Goal: Transaction & Acquisition: Purchase product/service

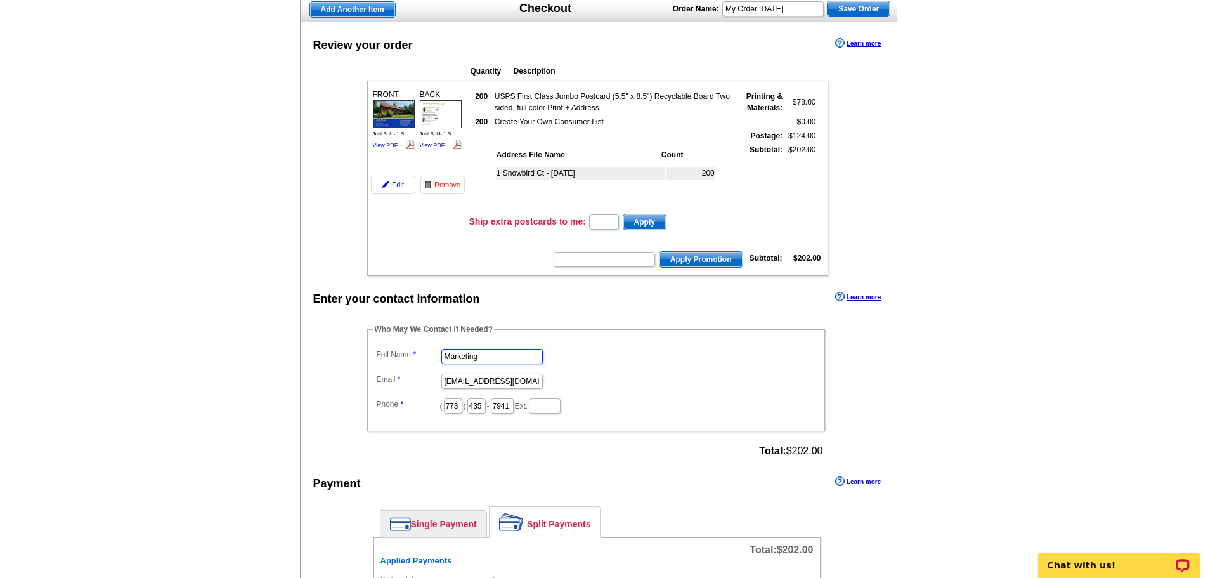
click at [488, 349] on input "Marketing" at bounding box center [491, 356] width 101 height 15
type input "Steve Waniewski"
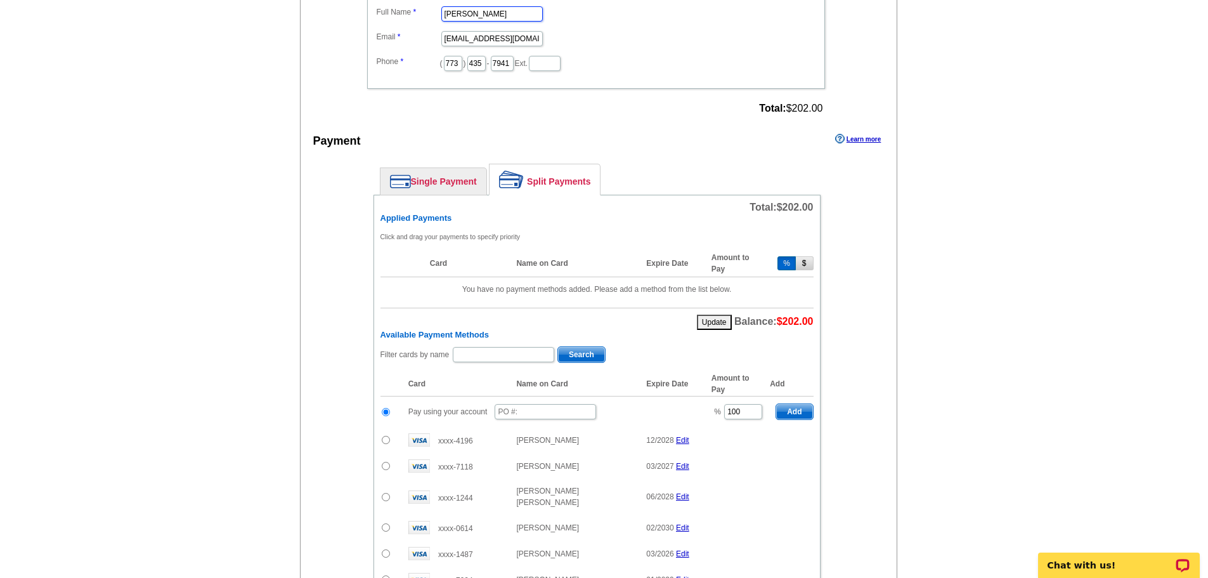
scroll to position [435, 0]
click at [549, 414] on input "text" at bounding box center [544, 410] width 101 height 15
type input "t"
click at [475, 351] on input "text" at bounding box center [503, 353] width 101 height 15
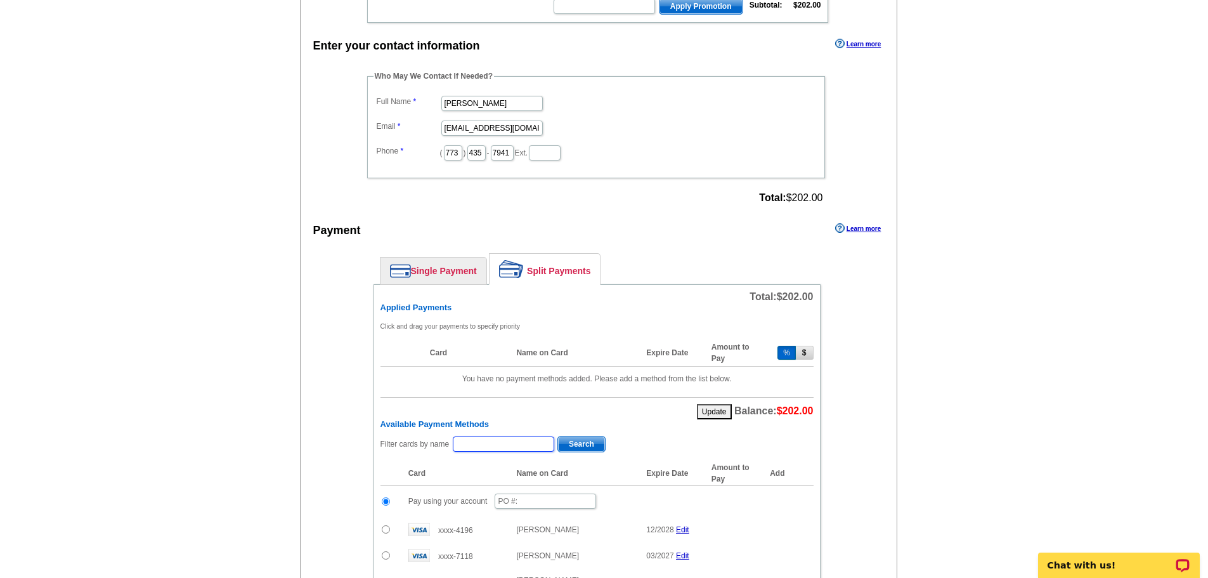
scroll to position [346, 0]
click at [548, 501] on input "text" at bounding box center [544, 499] width 101 height 15
drag, startPoint x: 734, startPoint y: 496, endPoint x: 691, endPoint y: 498, distance: 43.1
click at [691, 498] on tr "Pay using your account % 100 Add" at bounding box center [596, 499] width 433 height 31
type input "50"
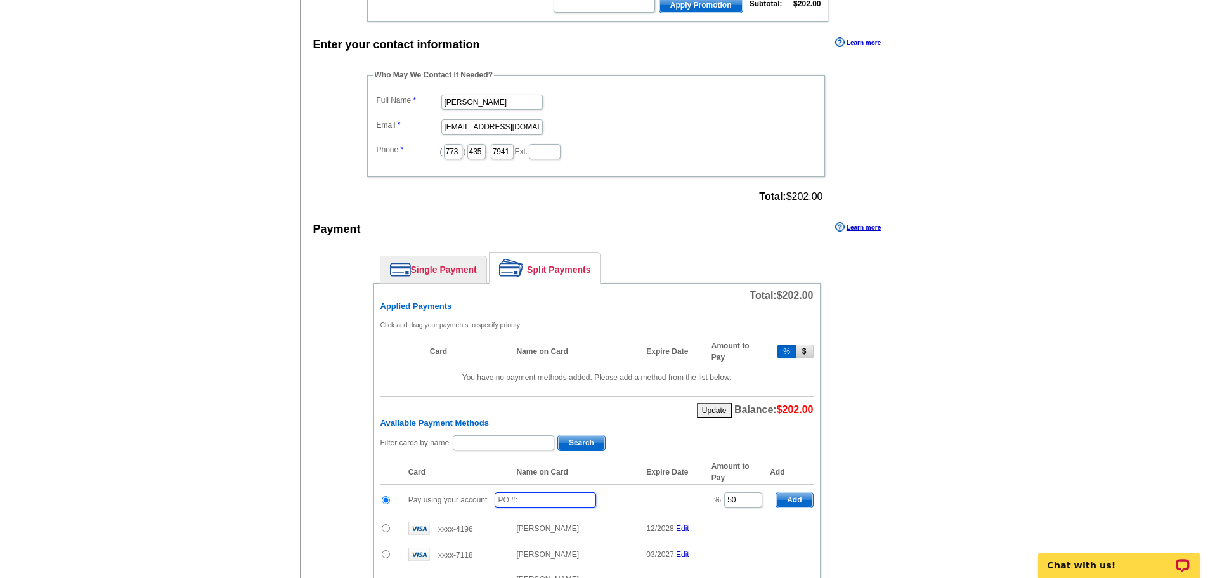
click at [524, 498] on input "text" at bounding box center [544, 499] width 101 height 15
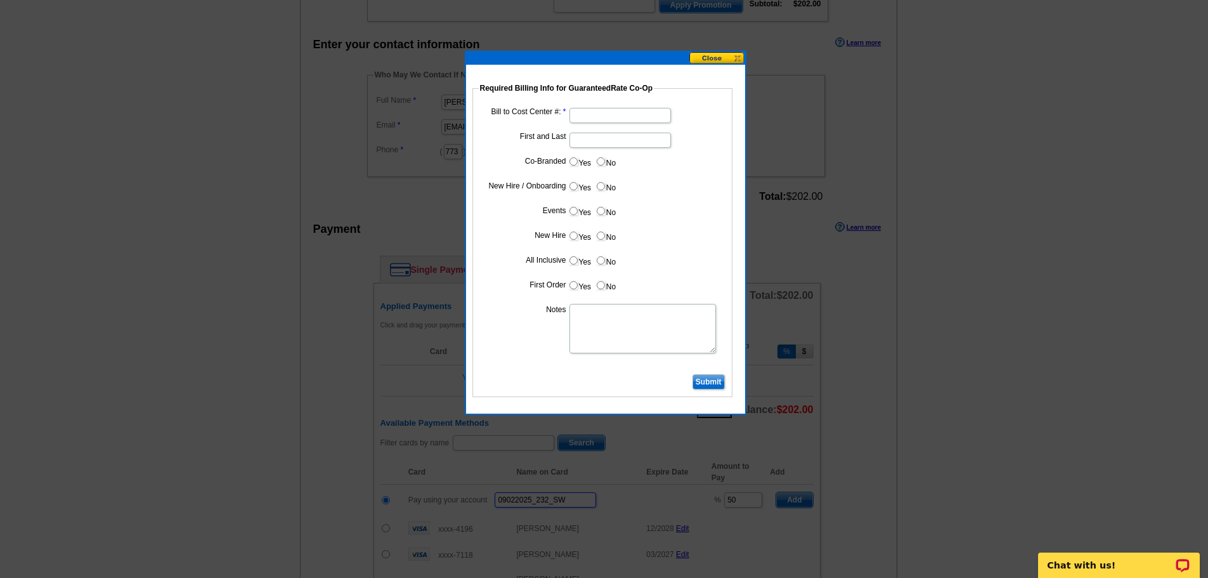
type input "09022025_232_SW"
click at [590, 118] on input "Bill to Cost Center #:" at bounding box center [619, 115] width 101 height 15
type input "1766"
click at [601, 131] on dd at bounding box center [602, 139] width 247 height 20
click at [599, 136] on input "First and Last" at bounding box center [619, 139] width 101 height 15
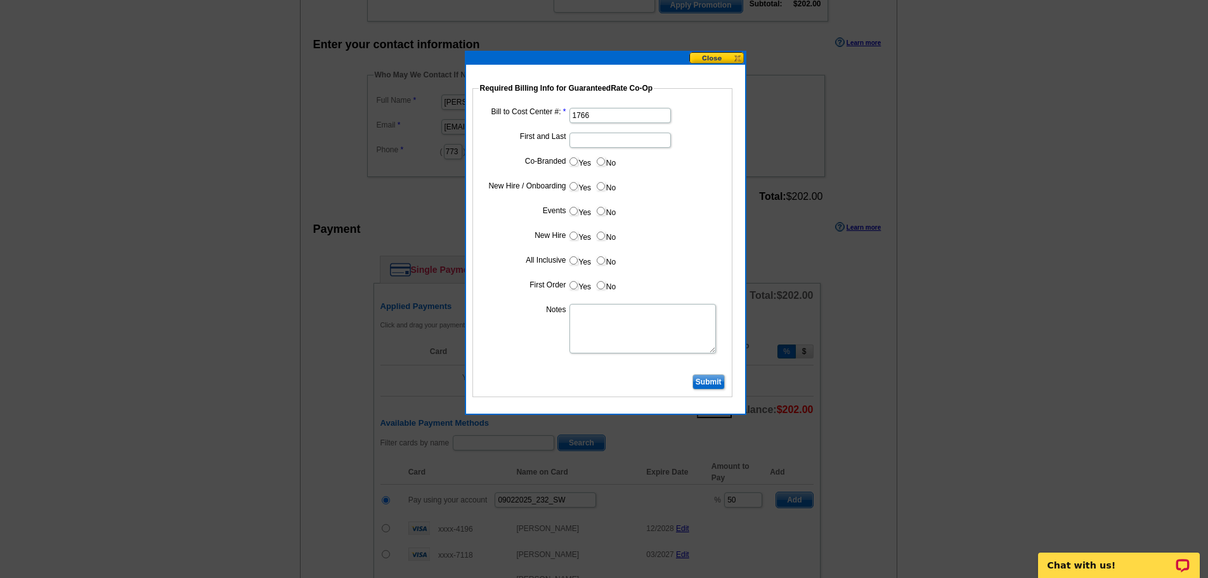
type input "Joe Moschella"
click at [577, 162] on input "Yes" at bounding box center [573, 161] width 8 height 8
radio input "true"
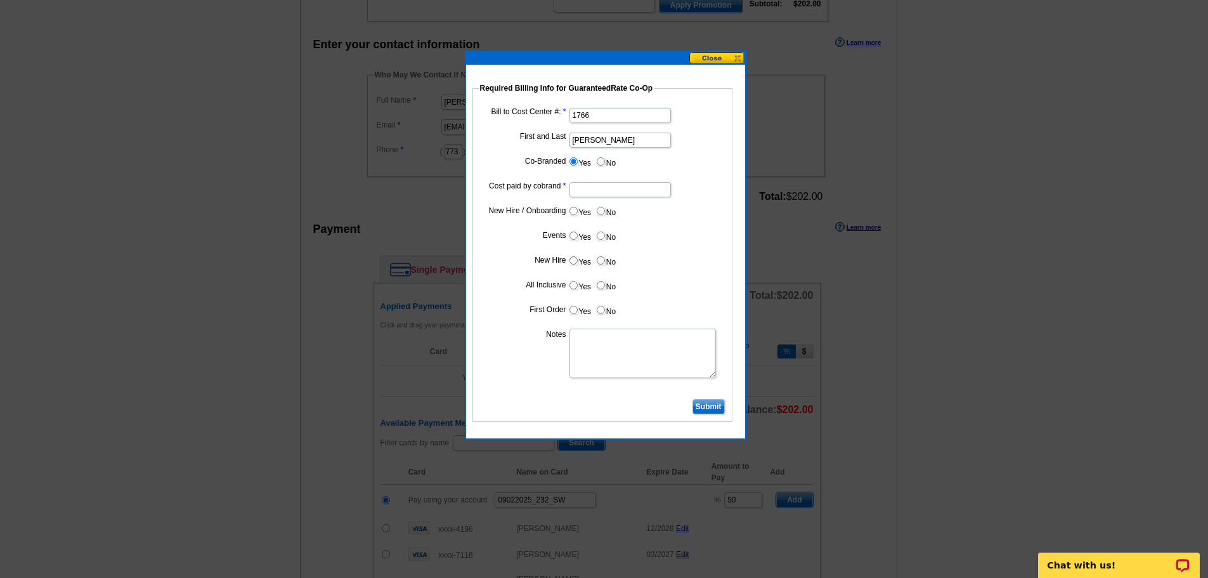
click at [581, 186] on input "Cost paid by cobrand" at bounding box center [619, 189] width 101 height 15
type input "50"
click at [599, 207] on input "No" at bounding box center [601, 211] width 8 height 8
radio input "true"
click at [598, 230] on label "No" at bounding box center [605, 235] width 20 height 15
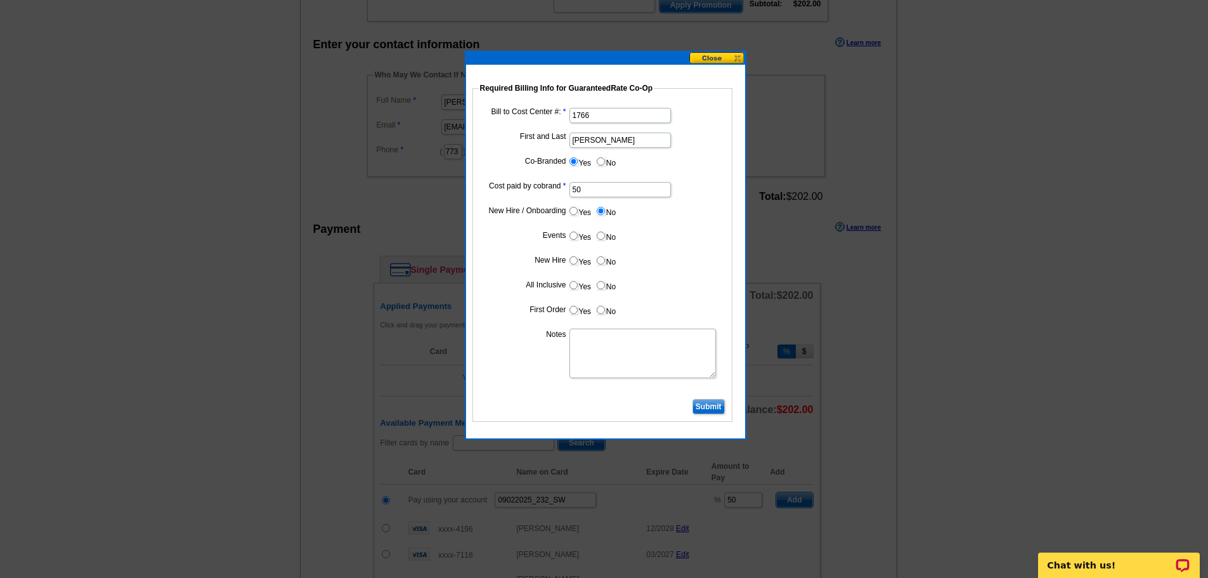
click at [598, 231] on input "No" at bounding box center [601, 235] width 8 height 8
radio input "true"
click at [600, 259] on input "No" at bounding box center [601, 260] width 8 height 8
radio input "true"
click at [602, 288] on input "No" at bounding box center [601, 285] width 8 height 8
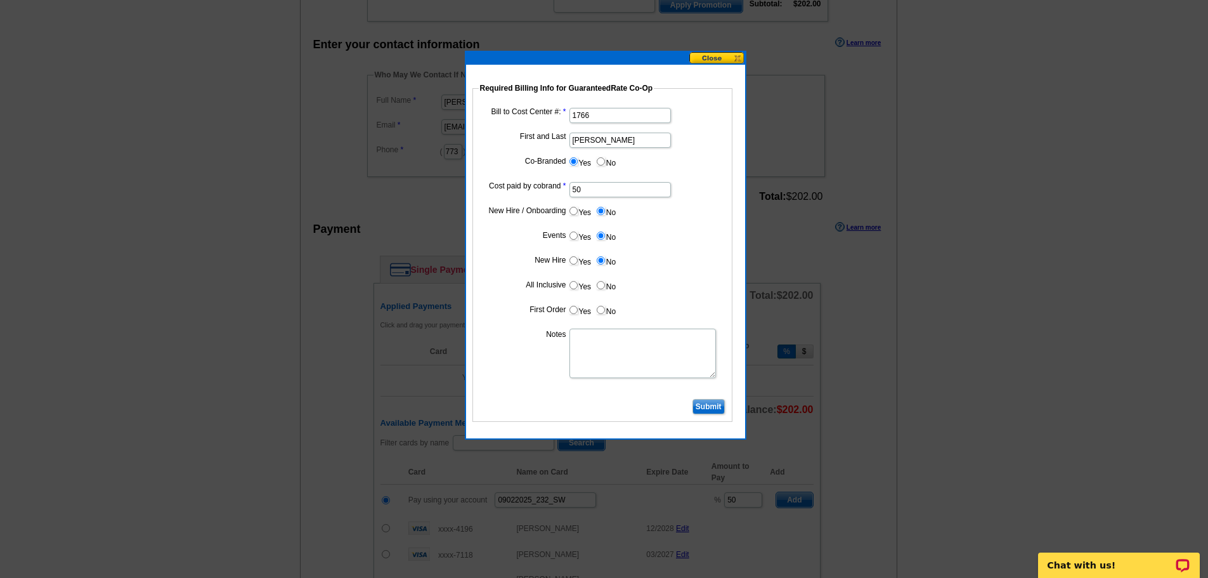
radio input "true"
click at [604, 314] on label "No" at bounding box center [605, 309] width 20 height 15
click at [604, 314] on input "No" at bounding box center [601, 310] width 8 height 8
radio input "true"
click at [617, 326] on dl "Bill to Cost Center #: 1766 First and Last Joe Moschella Co-Branded Yes No Cost…" at bounding box center [602, 250] width 247 height 291
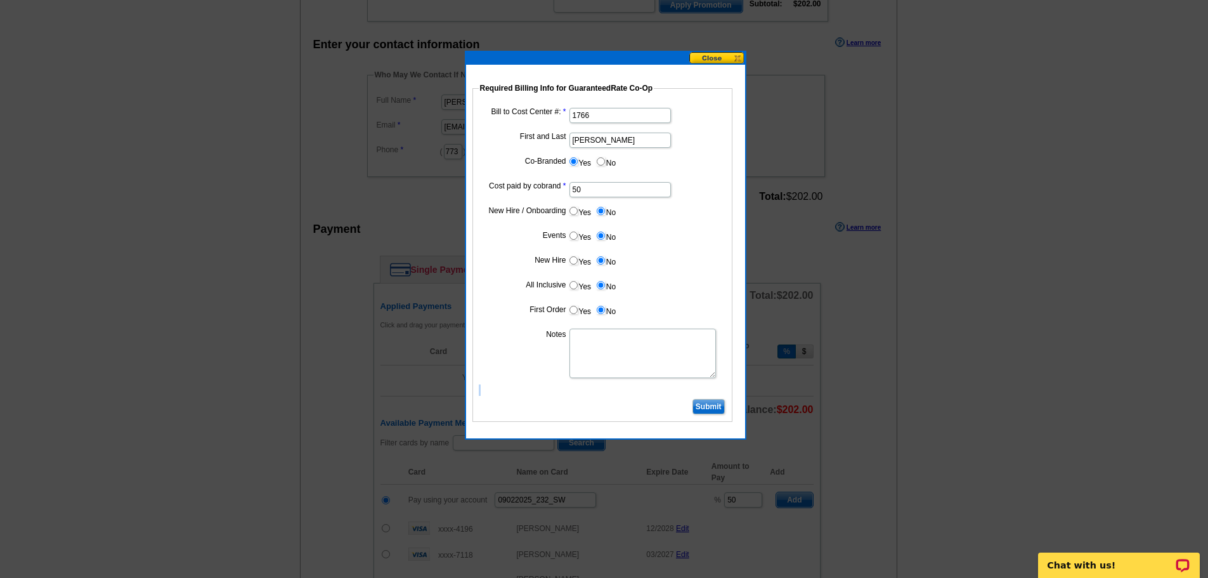
click at [617, 326] on dl "Bill to Cost Center #: 1766 First and Last Joe Moschella Co-Branded Yes No Cost…" at bounding box center [602, 250] width 247 height 291
click at [623, 343] on textarea "Notes" at bounding box center [642, 352] width 146 height 49
type textarea "50/50 split bill to cost center 1766"
click at [725, 411] on fieldset "Required Billing Info for GuaranteedRate Co-Op Bill to Cost Center #: 1766 Firs…" at bounding box center [602, 251] width 260 height 339
click at [718, 410] on input "Submit" at bounding box center [708, 406] width 32 height 15
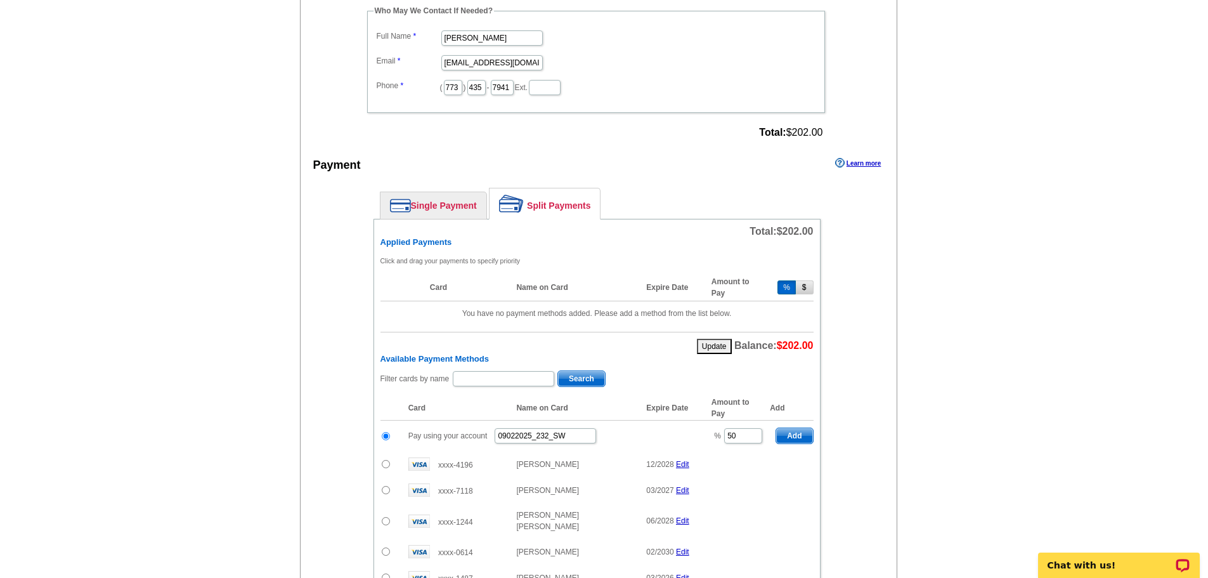
scroll to position [431, 0]
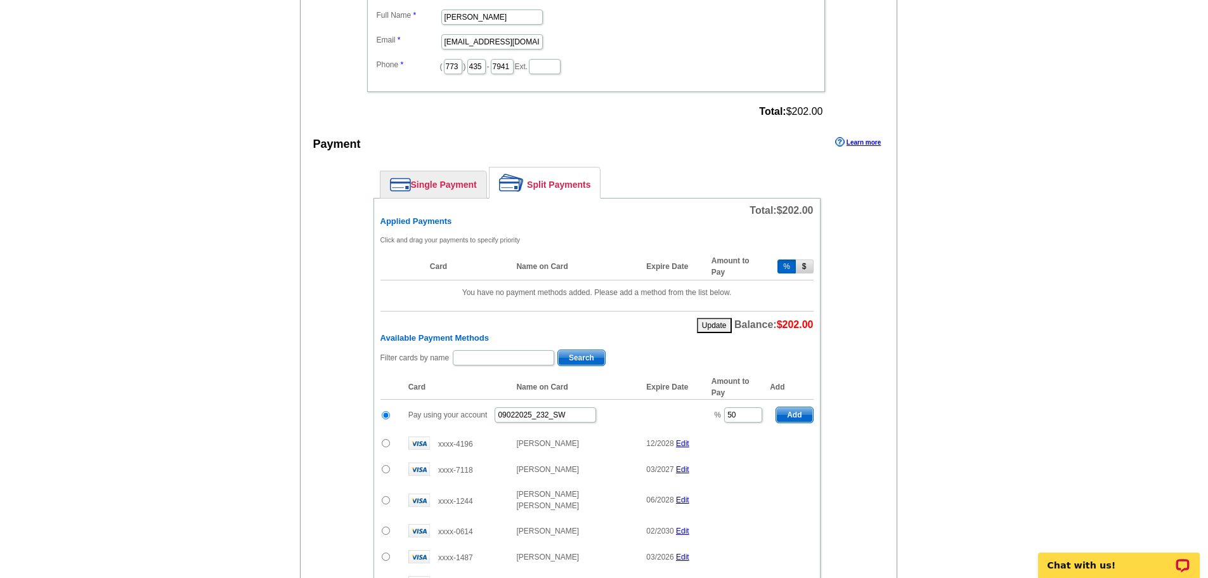
click at [785, 414] on span "Add" at bounding box center [794, 414] width 36 height 15
type input "100"
radio input "false"
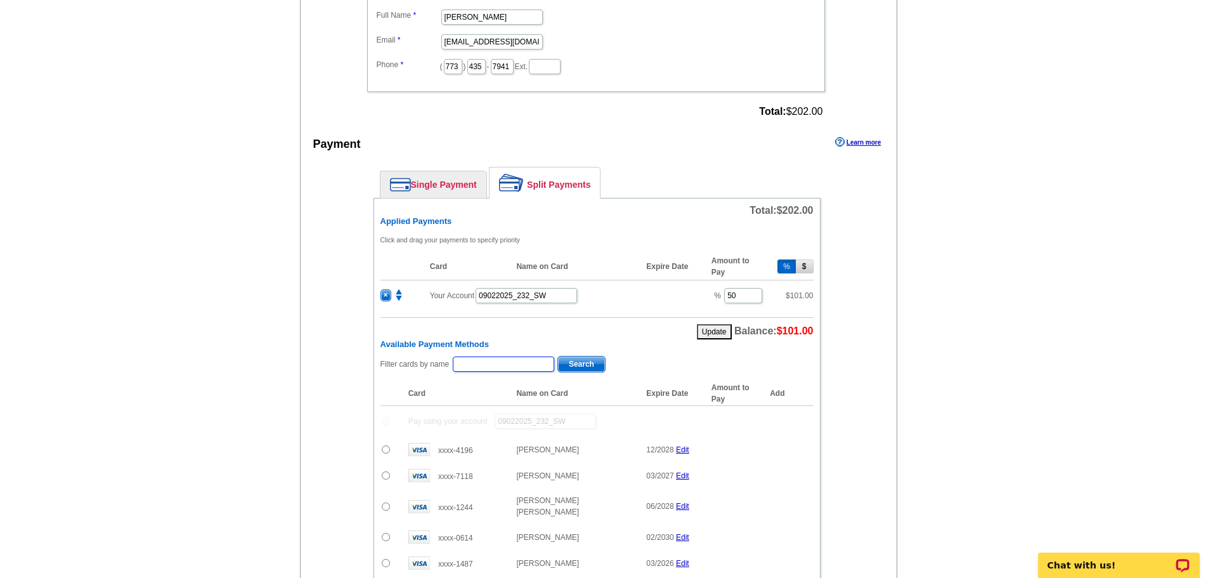
click at [503, 365] on input "text" at bounding box center [503, 363] width 101 height 15
type input "kistle"
click at [578, 369] on span "Search" at bounding box center [581, 363] width 47 height 15
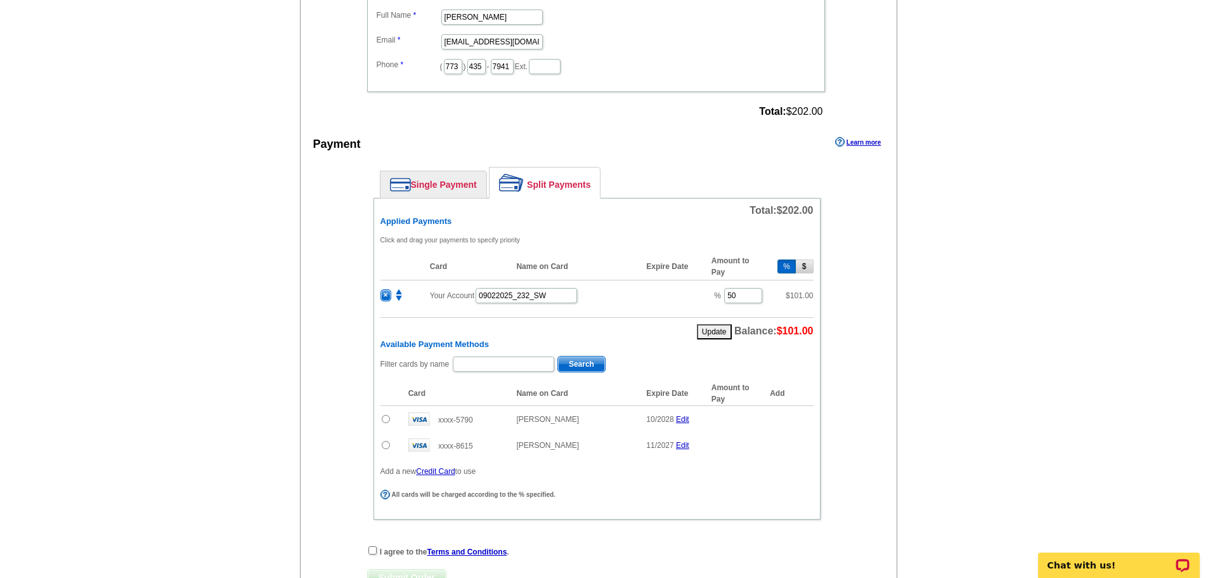
click at [385, 418] on input "radio" at bounding box center [386, 419] width 8 height 8
click at [806, 420] on span "Add" at bounding box center [794, 420] width 36 height 15
radio input "false"
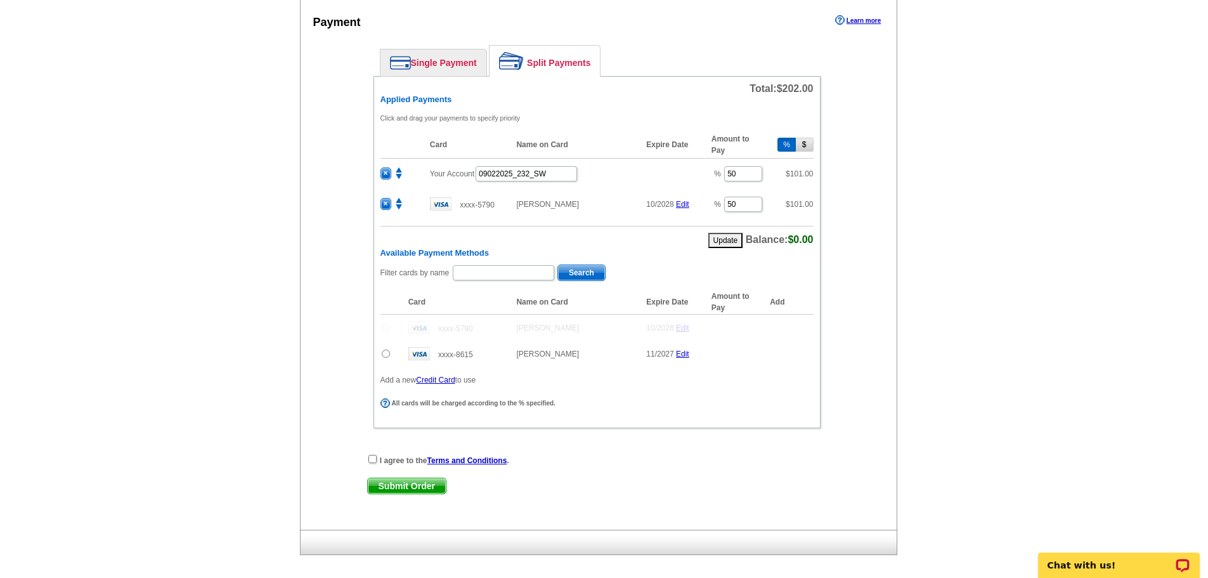
scroll to position [553, 0]
click at [368, 458] on input "checkbox" at bounding box center [372, 458] width 8 height 8
checkbox input "true"
click at [408, 484] on span "Submit Order" at bounding box center [407, 484] width 78 height 15
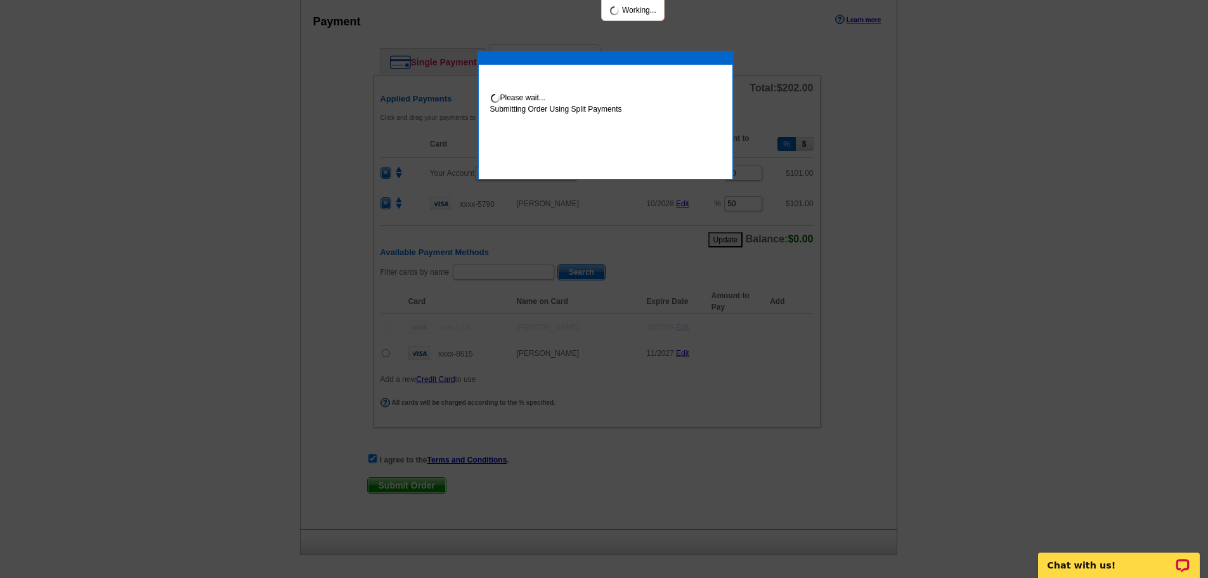
scroll to position [617, 0]
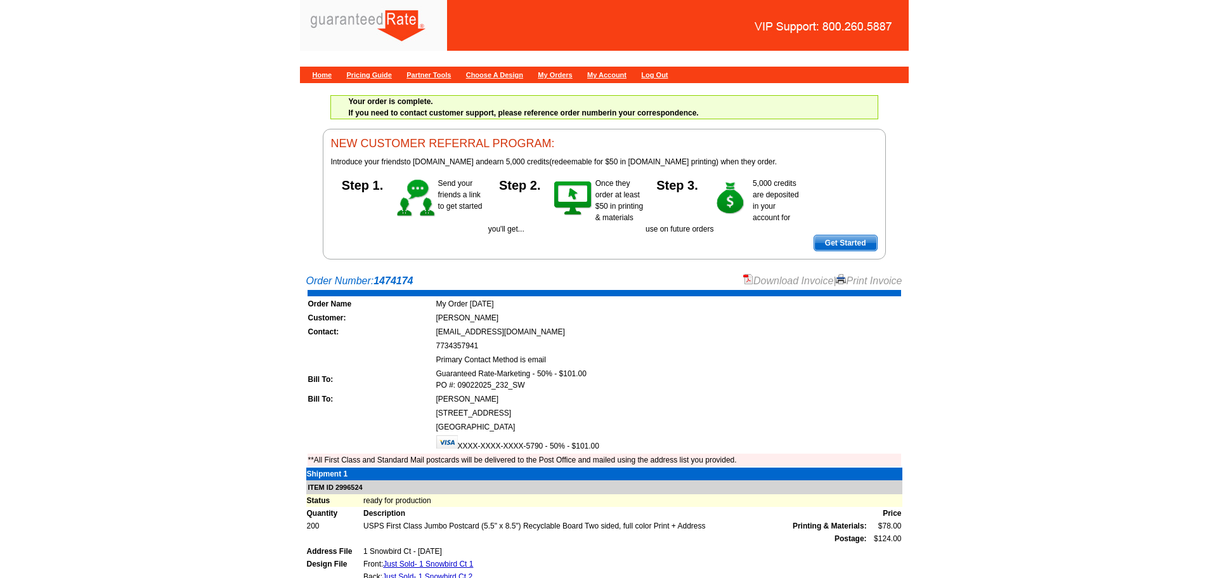
click at [768, 283] on link "Download Invoice" at bounding box center [788, 280] width 90 height 11
click at [321, 76] on link "Home" at bounding box center [323, 75] width 20 height 8
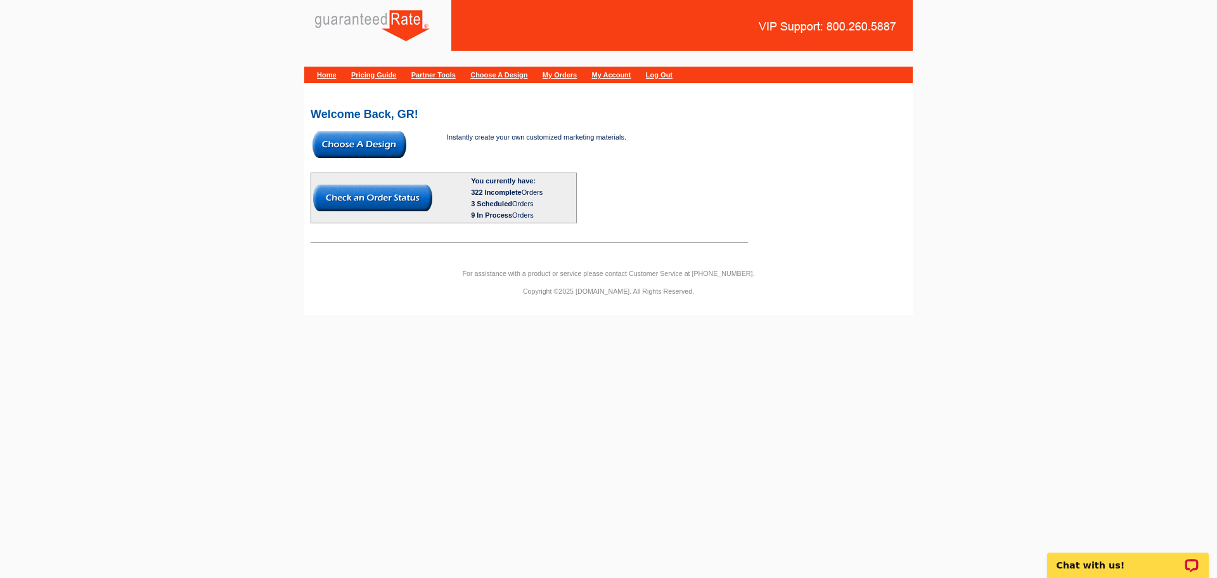
click at [323, 137] on img at bounding box center [360, 144] width 94 height 27
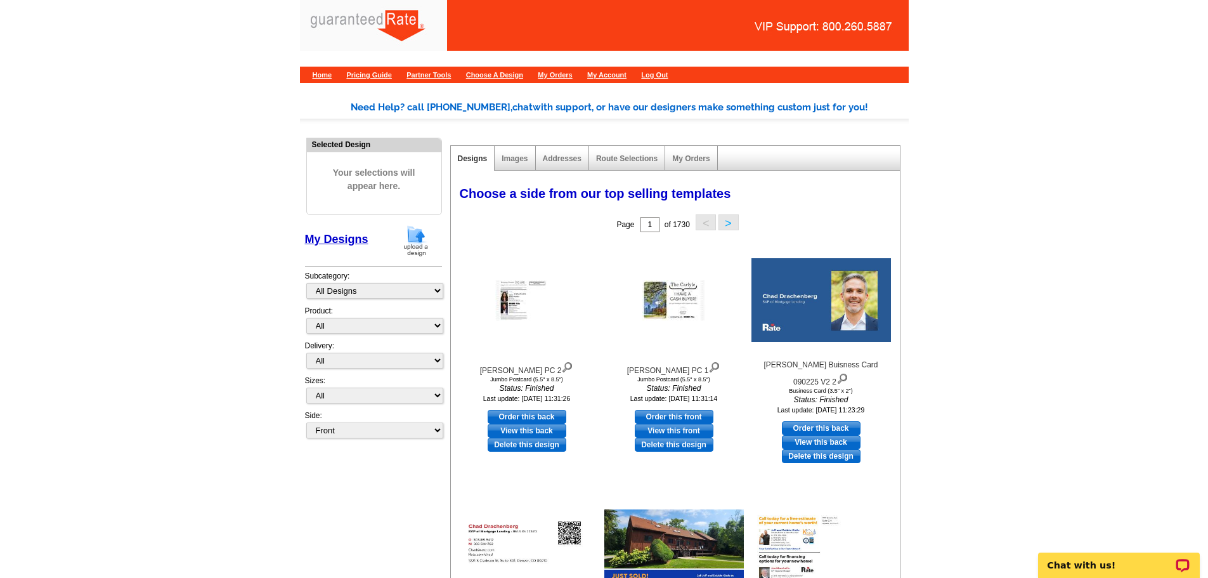
click at [418, 250] on img at bounding box center [415, 240] width 33 height 32
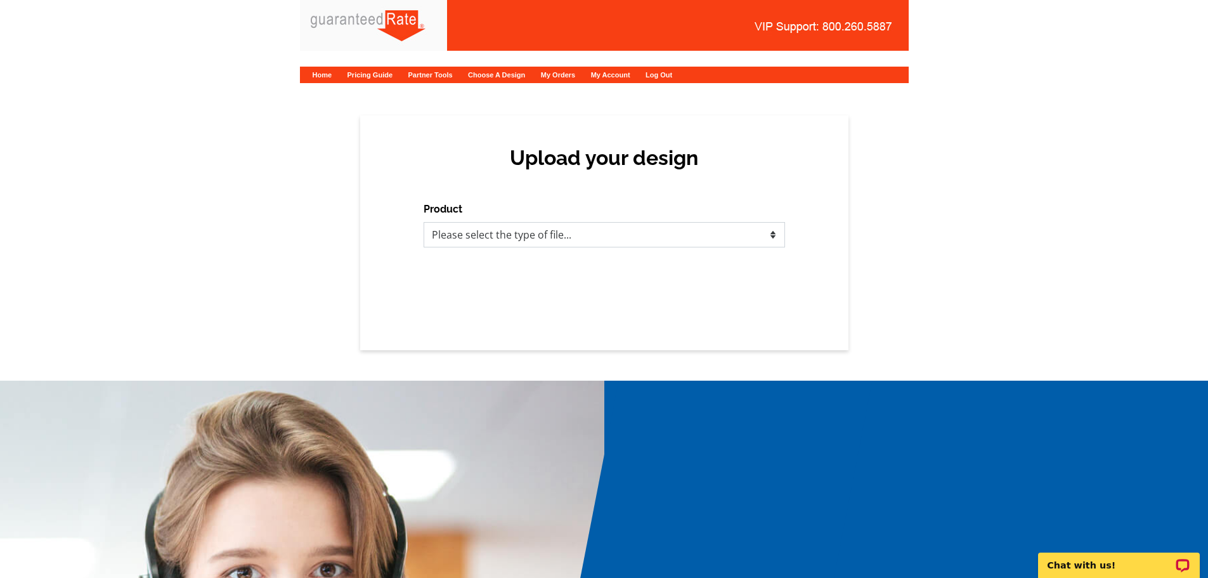
click at [489, 234] on select "Please select the type of file... Postcards Calendars Business Cards Letters an…" at bounding box center [603, 234] width 361 height 25
select select "1"
click at [423, 222] on select "Please select the type of file... Postcards Calendars Business Cards Letters an…" at bounding box center [603, 234] width 361 height 25
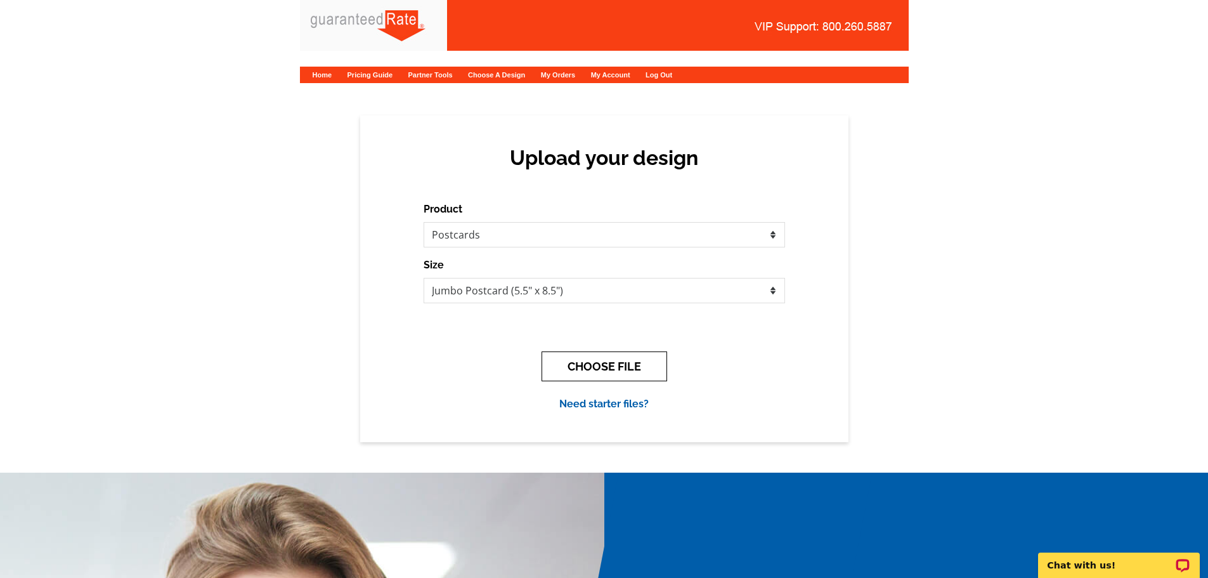
click at [609, 368] on button "CHOOSE FILE" at bounding box center [604, 366] width 126 height 30
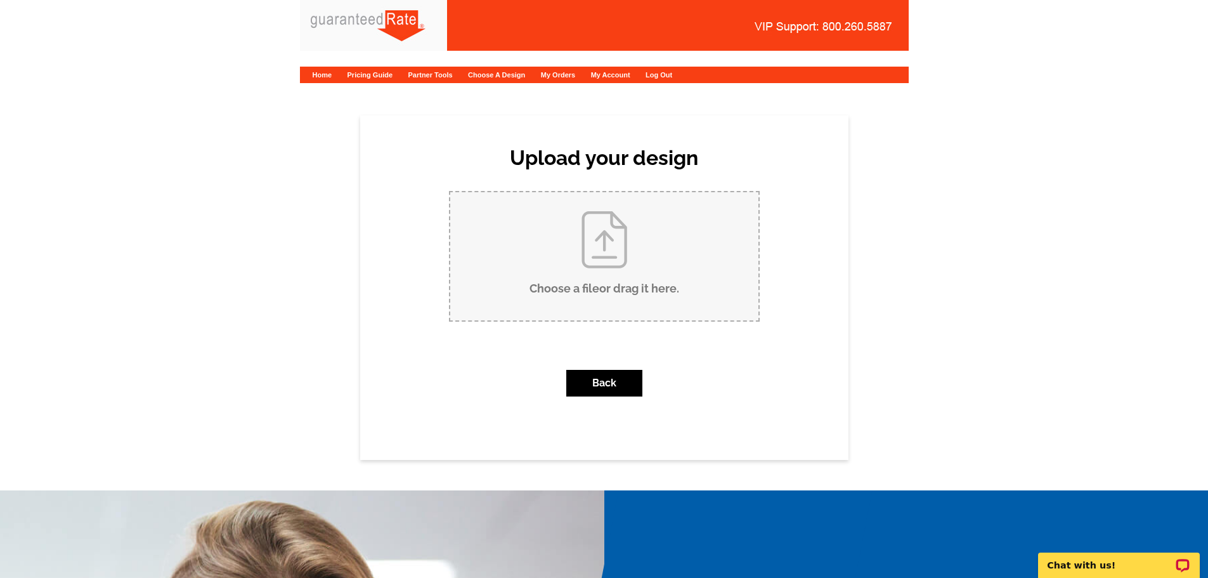
click at [639, 271] on input "Choose a file or drag it here ." at bounding box center [604, 256] width 308 height 128
type input "C:\fakepath\Just Sold- 10 Willowbrook Dr.pdf"
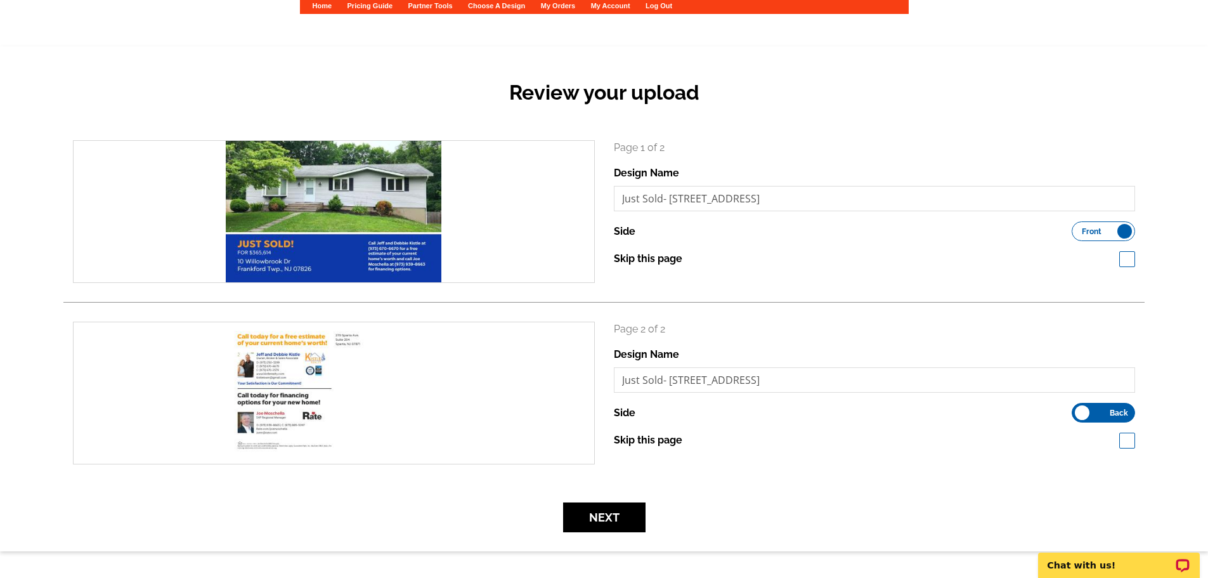
scroll to position [76, 0]
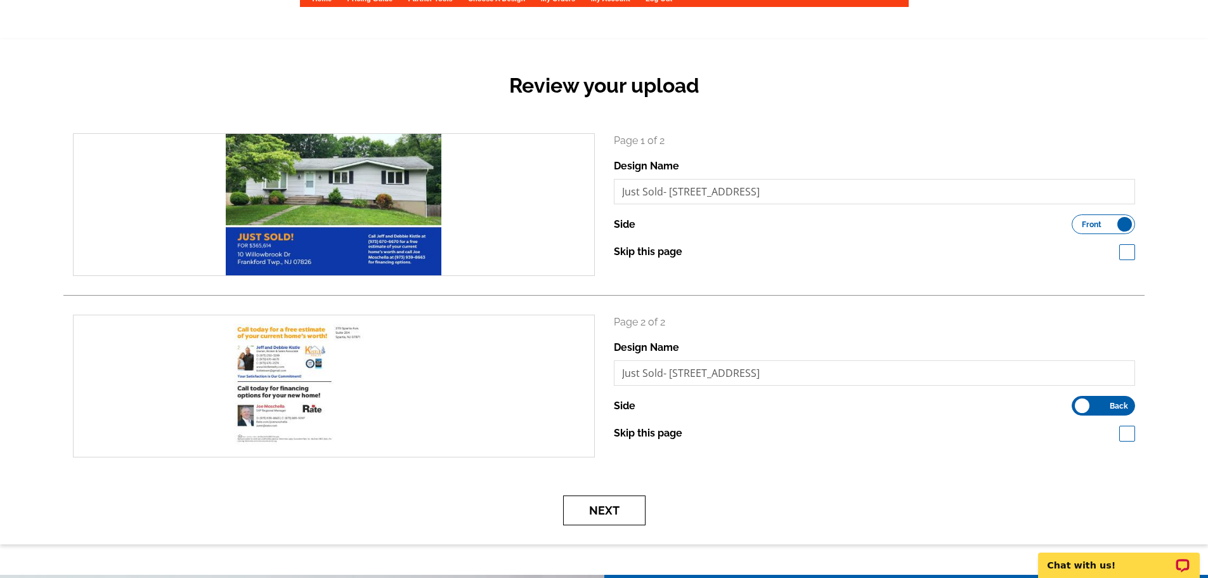
click at [594, 514] on button "Next" at bounding box center [604, 510] width 82 height 30
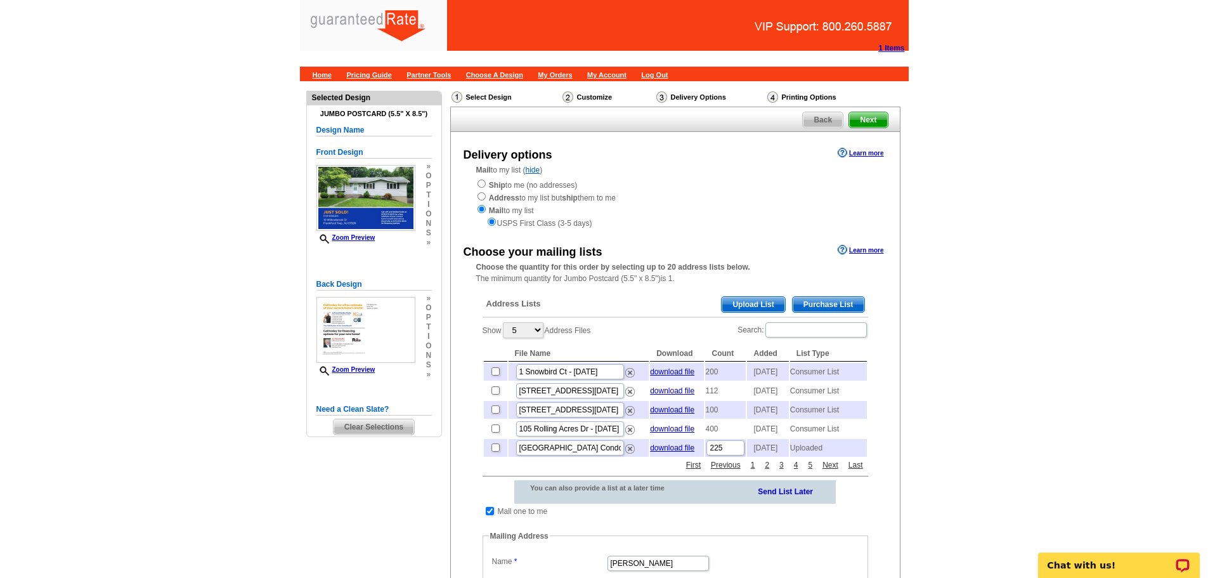
click at [816, 300] on span "Purchase List" at bounding box center [828, 304] width 72 height 15
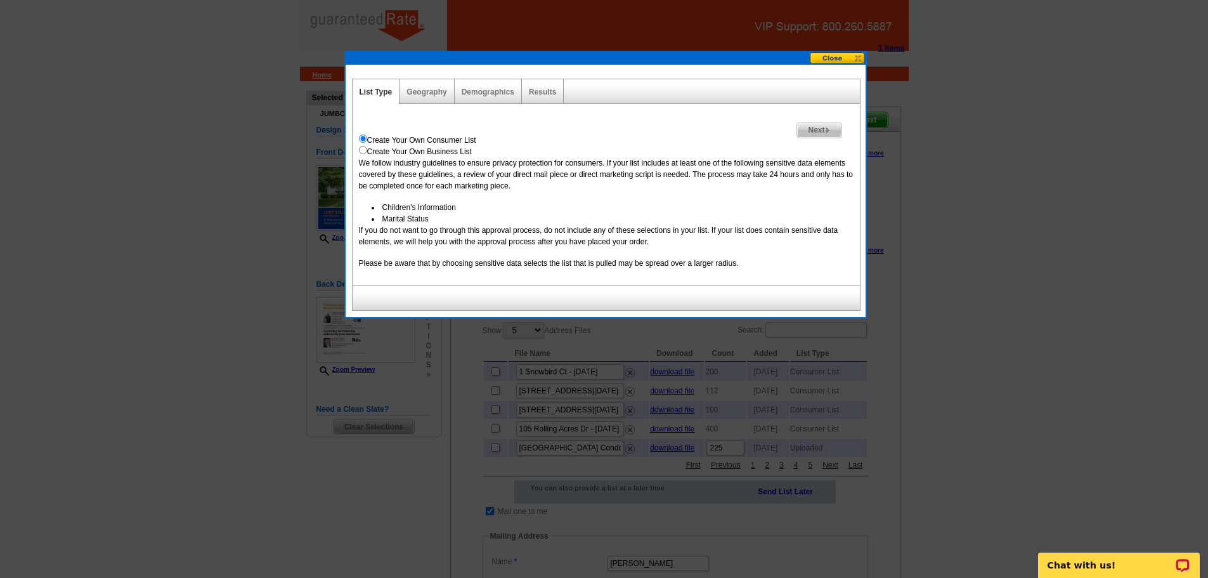
click at [431, 96] on div "Geography" at bounding box center [426, 91] width 55 height 25
click at [417, 82] on div "Geography" at bounding box center [426, 91] width 55 height 25
click at [420, 91] on link "Geography" at bounding box center [426, 91] width 40 height 9
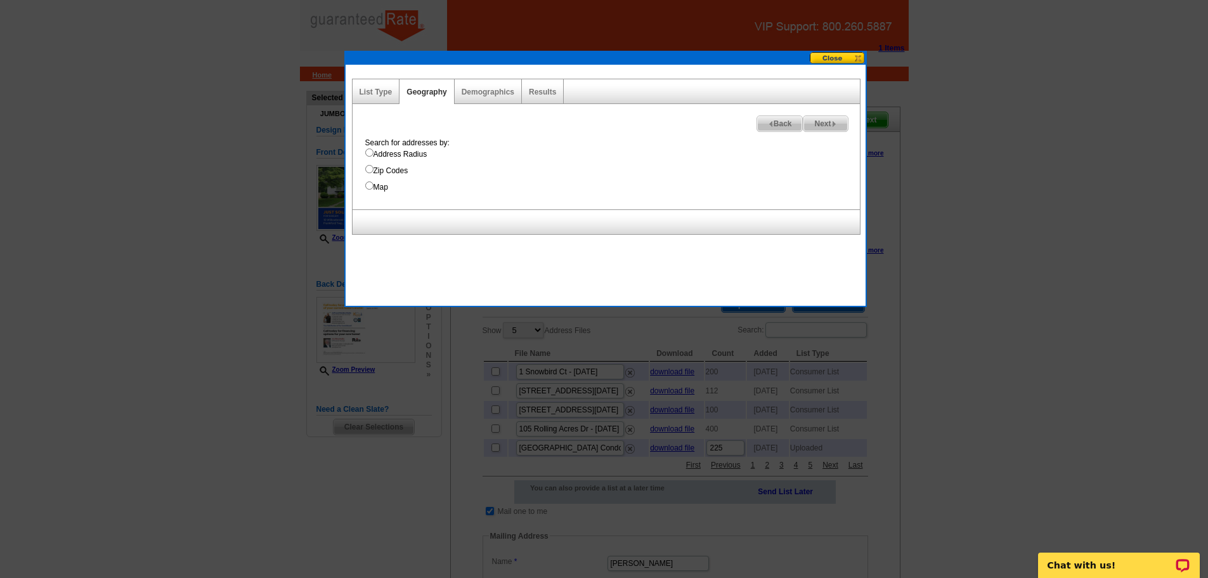
click at [395, 151] on label "Address Radius" at bounding box center [612, 153] width 494 height 11
click at [373, 151] on input "Address Radius" at bounding box center [369, 152] width 8 height 8
radio input "true"
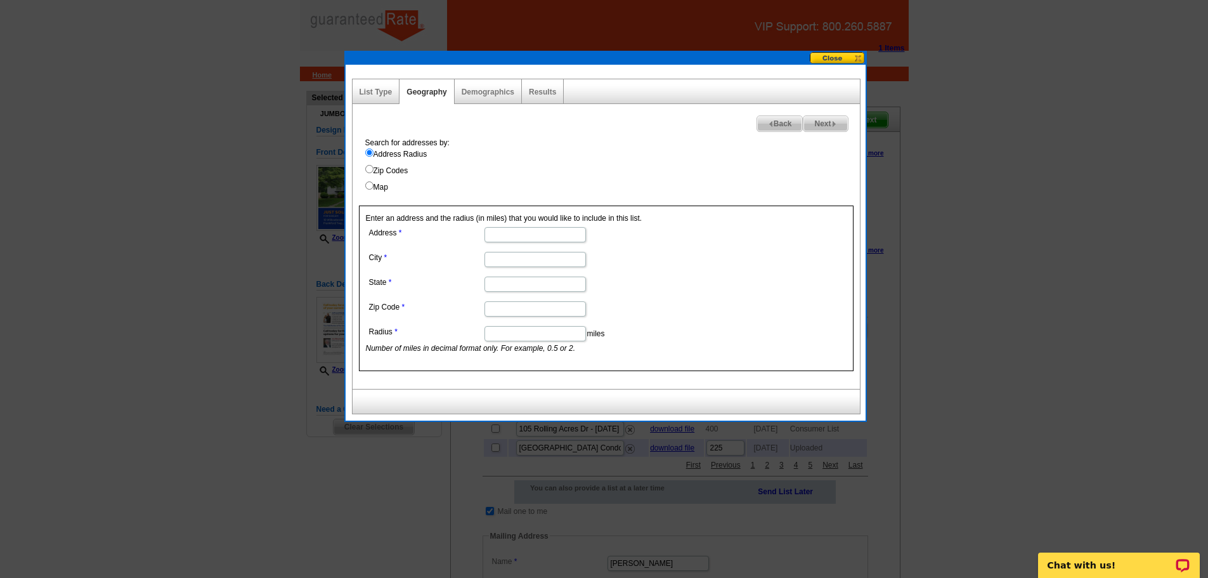
click at [542, 235] on input "Address" at bounding box center [534, 234] width 101 height 15
paste input "10 Willowbrook Dr Frankford Twp., NJ 07826"
type input "10 Willowbrook Dr Frankford Twp., NJ 07826"
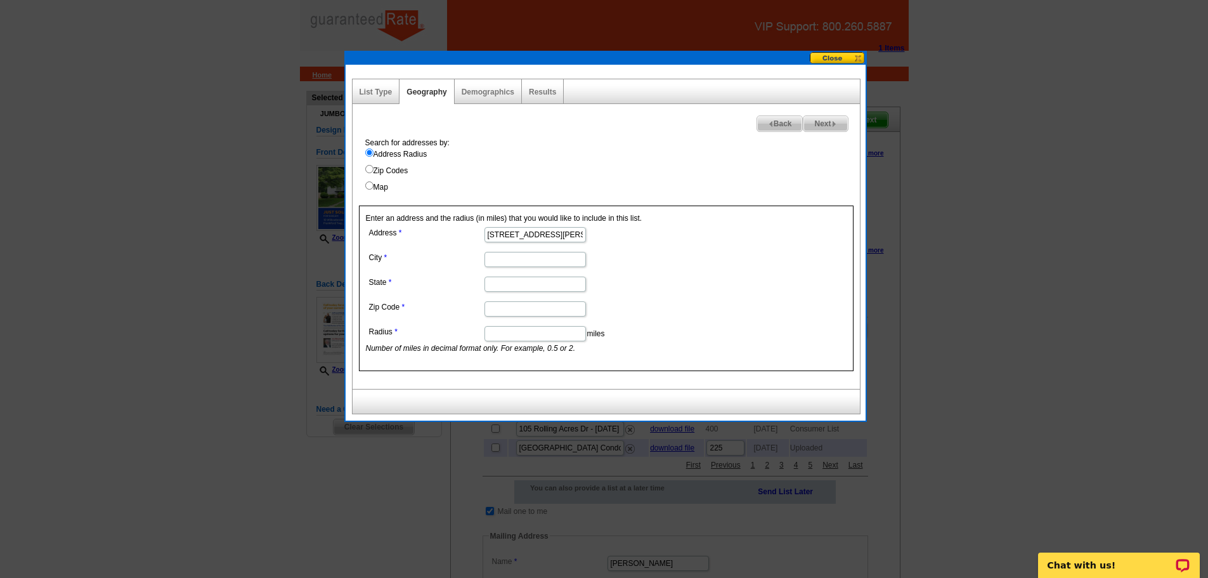
click at [489, 261] on input "City" at bounding box center [534, 259] width 101 height 15
click at [503, 261] on input "City" at bounding box center [534, 259] width 101 height 15
paste input "10 Willowbrook Dr Frankford Twp., NJ 07826"
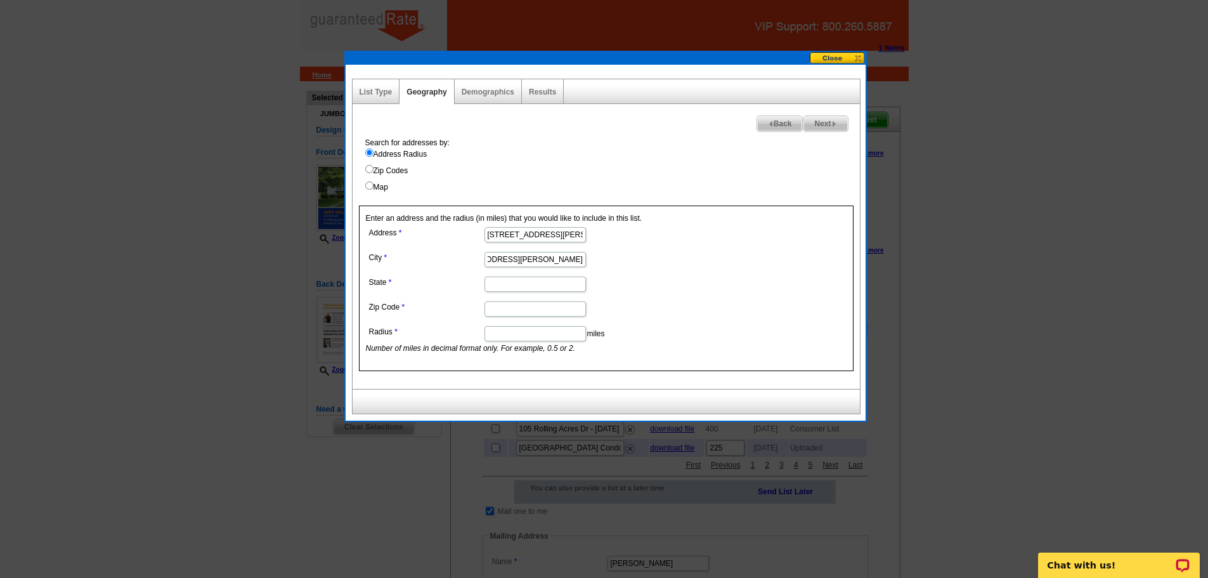
type input "10 Willowbrook Dr Frankford Twp., NJ 07826"
paste input "10 Willowbrook Dr Frankford Twp., NJ 07826"
type input "10 Willowbrook Dr Frankford Twp., NJ 07826"
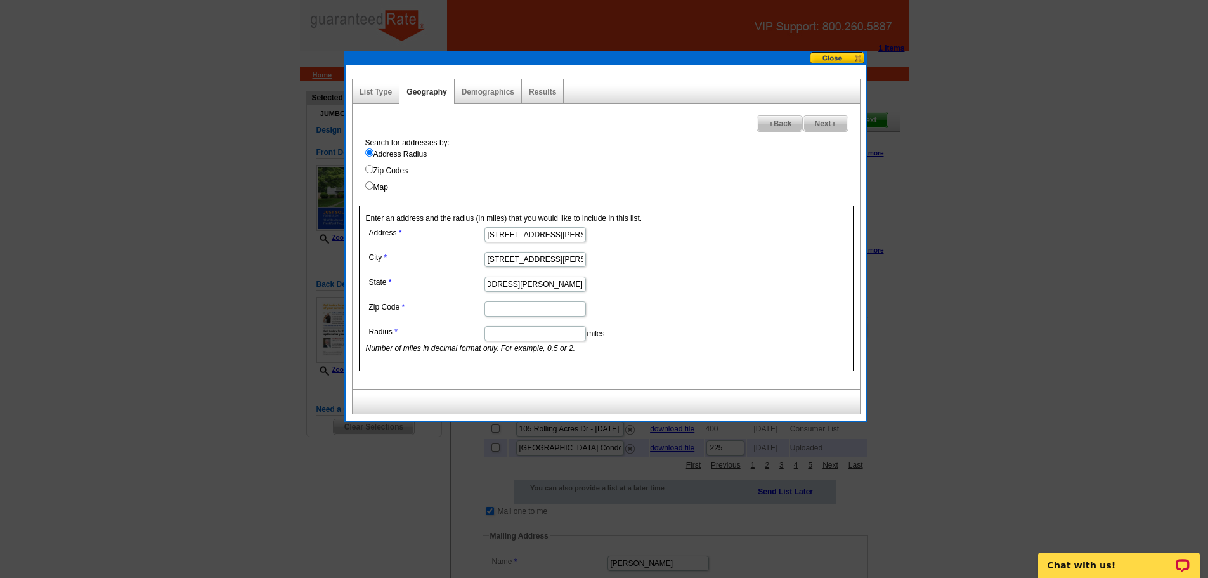
click at [535, 306] on input "Zip Code" at bounding box center [534, 308] width 101 height 15
paste input "10 Willowbrook Dr Frankford Twp., NJ 07826"
type input "10 Willowbrook Dr Frankford Twp., NJ 07826"
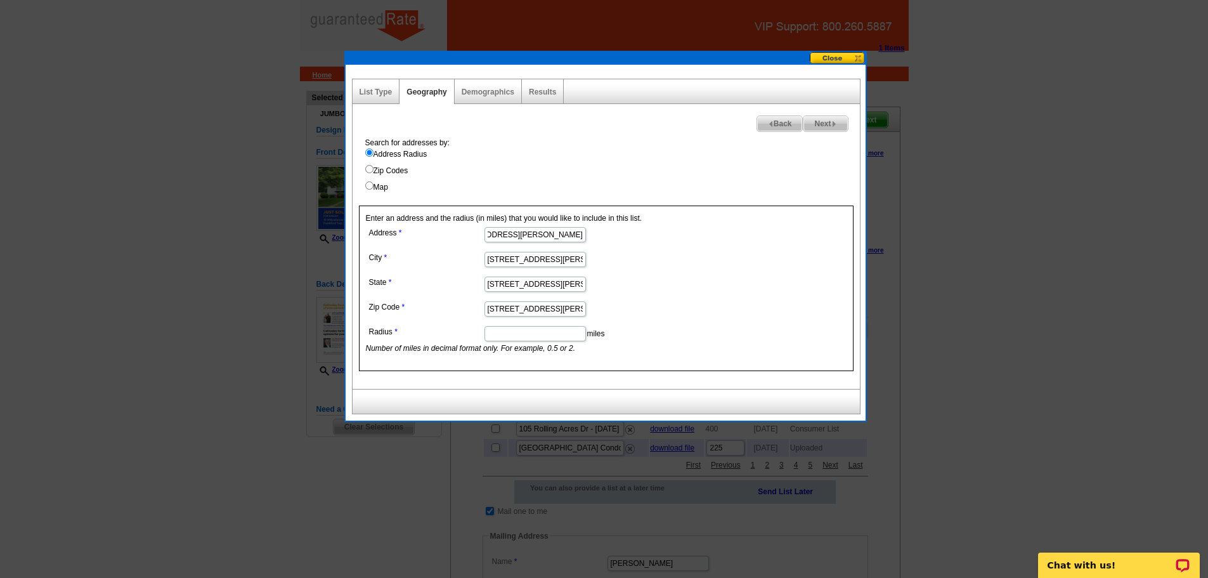
drag, startPoint x: 547, startPoint y: 234, endPoint x: 715, endPoint y: 264, distance: 170.7
click at [715, 264] on form "Address 10 Willowbrook Dr Frankford Twp., NJ 07826 City 10 Willowbrook Dr Frank…" at bounding box center [606, 289] width 481 height 130
type input "10 Willowbrook Dr."
drag, startPoint x: 551, startPoint y: 260, endPoint x: 365, endPoint y: 265, distance: 185.8
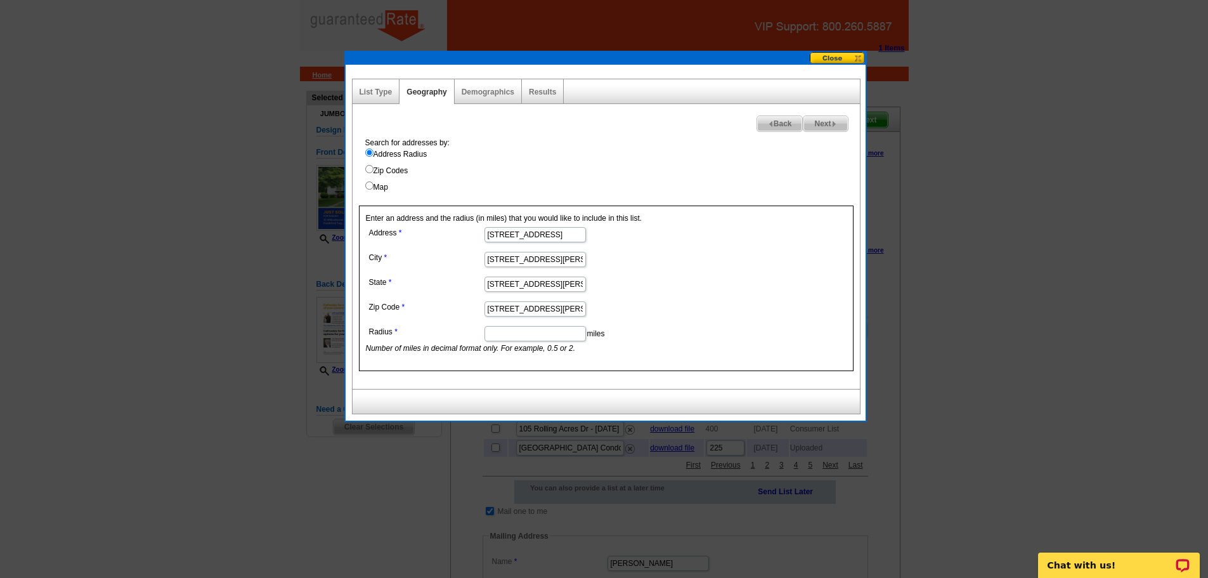
click at [366, 265] on dd "10 Willowbrook Dr Frankford Twp., NJ 07826" at bounding box center [534, 259] width 337 height 20
drag, startPoint x: 537, startPoint y: 260, endPoint x: 813, endPoint y: 300, distance: 279.3
click at [813, 300] on form "Address 10 Willowbrook Dr. City Frankford Twp., NJ 07826 State 10 Willowbrook D…" at bounding box center [606, 289] width 481 height 130
type input "Frankford Twp."
drag, startPoint x: 576, startPoint y: 286, endPoint x: 365, endPoint y: 280, distance: 211.8
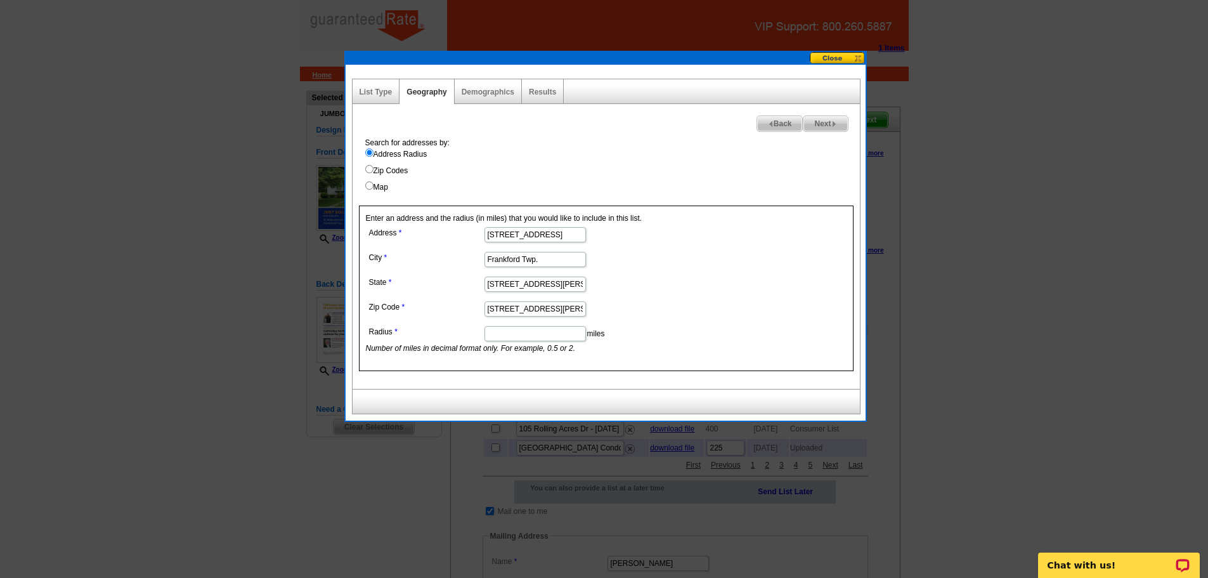
click at [365, 280] on div "Enter an address and the radius (in miles) that you would like to include in th…" at bounding box center [606, 287] width 494 height 165
drag, startPoint x: 498, startPoint y: 284, endPoint x: 562, endPoint y: 290, distance: 65.0
click at [555, 289] on input "NJ 07826" at bounding box center [534, 283] width 101 height 15
type input "NJ"
click at [561, 309] on input "10 Willowbrook Dr Frankford Twp., NJ 07826" at bounding box center [534, 308] width 101 height 15
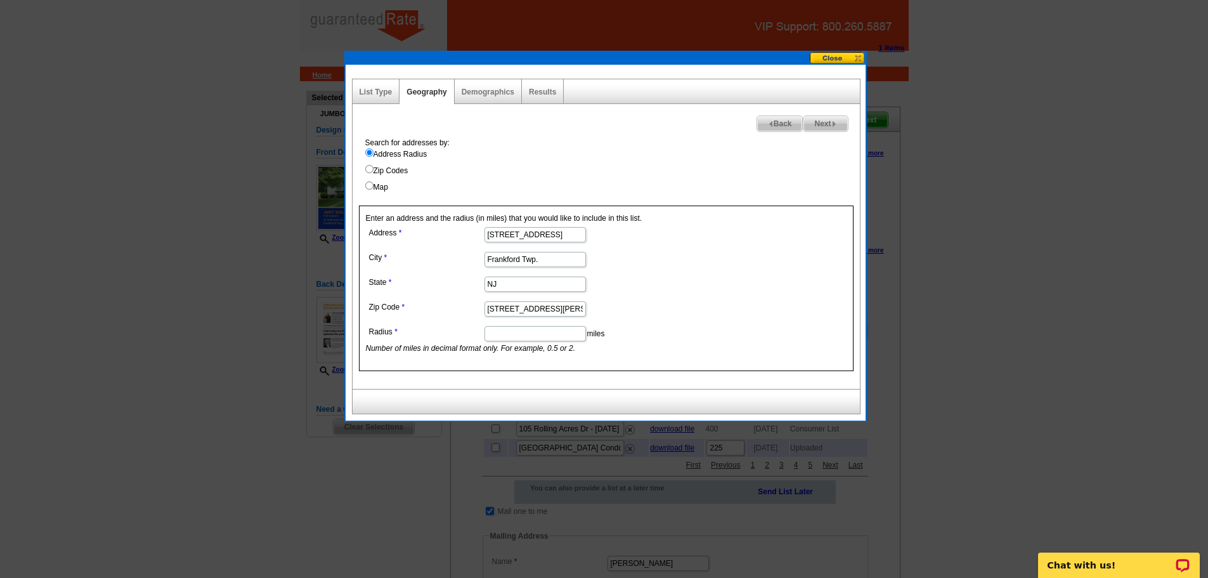
drag, startPoint x: 578, startPoint y: 308, endPoint x: 358, endPoint y: 317, distance: 219.5
click at [359, 317] on div "Enter an address and the radius (in miles) that you would like to include in th…" at bounding box center [606, 287] width 494 height 165
type input "07826"
click at [713, 290] on form "Address 10 Willowbrook Dr. City Frankford Twp. State NJ Zip Code 07826 Radius m…" at bounding box center [606, 289] width 481 height 130
click at [515, 340] on input "Radius" at bounding box center [534, 333] width 101 height 15
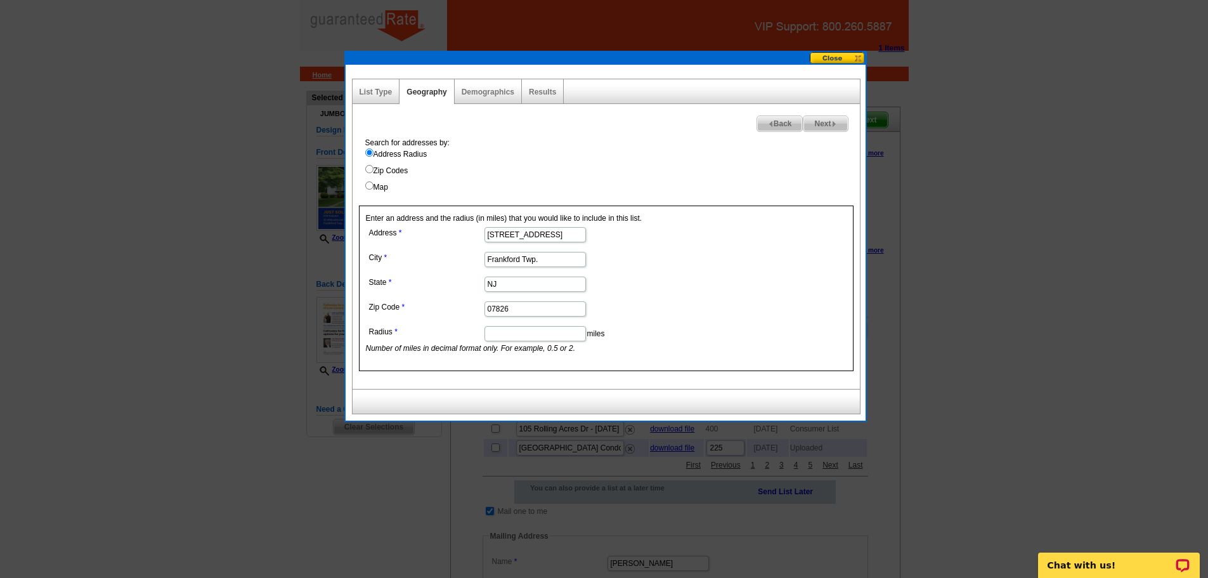
type input "1"
click at [818, 124] on span "Next" at bounding box center [825, 123] width 44 height 15
select select
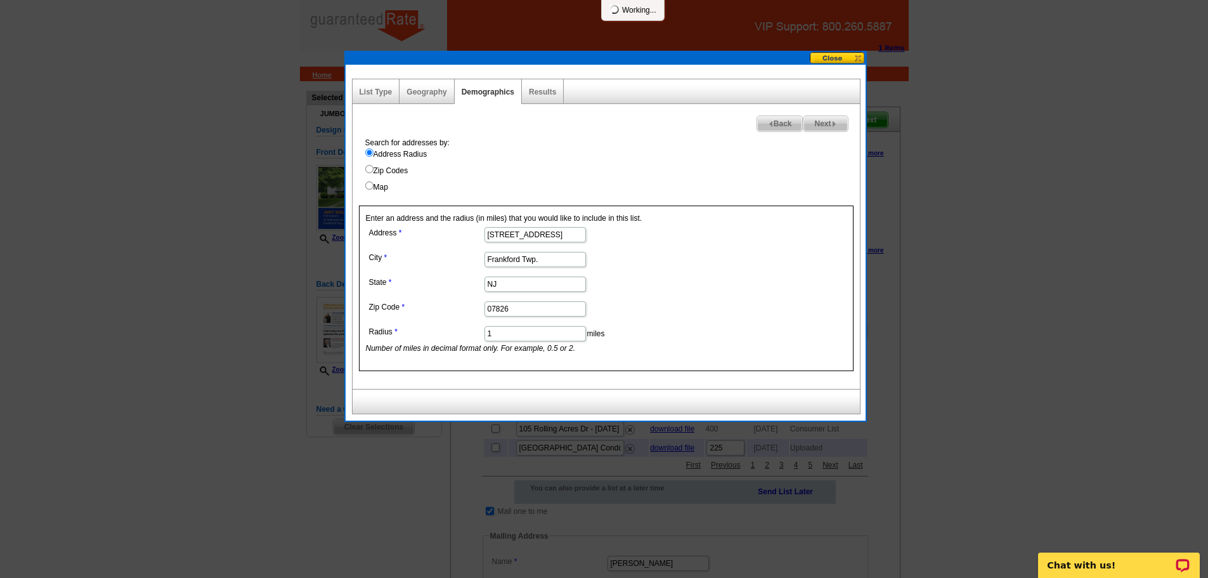
select select
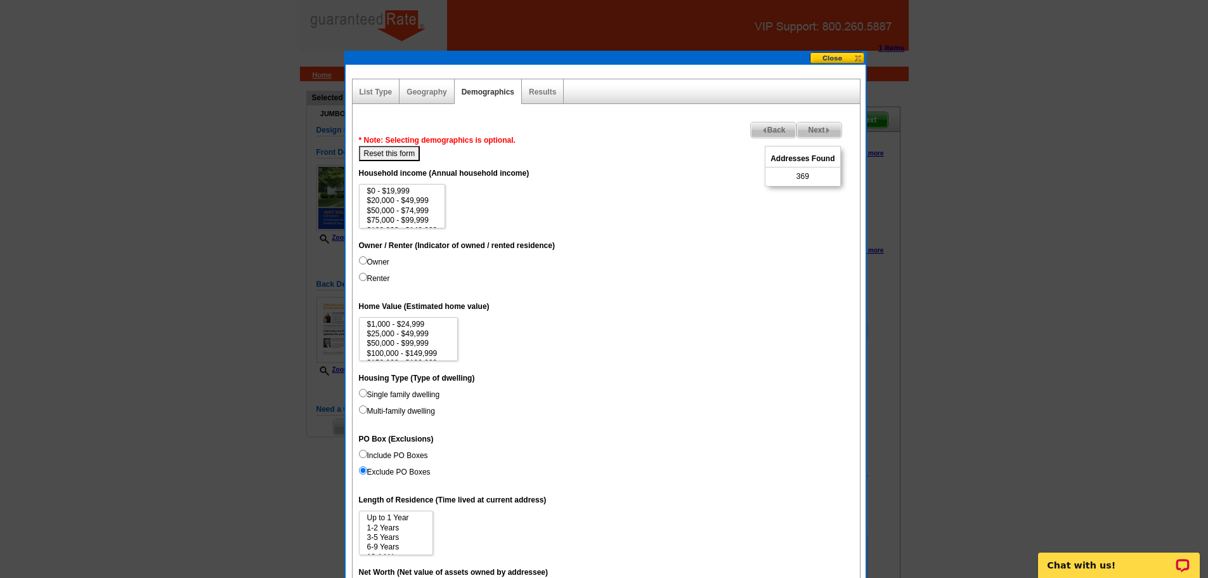
click at [768, 127] on span "Back" at bounding box center [774, 129] width 46 height 15
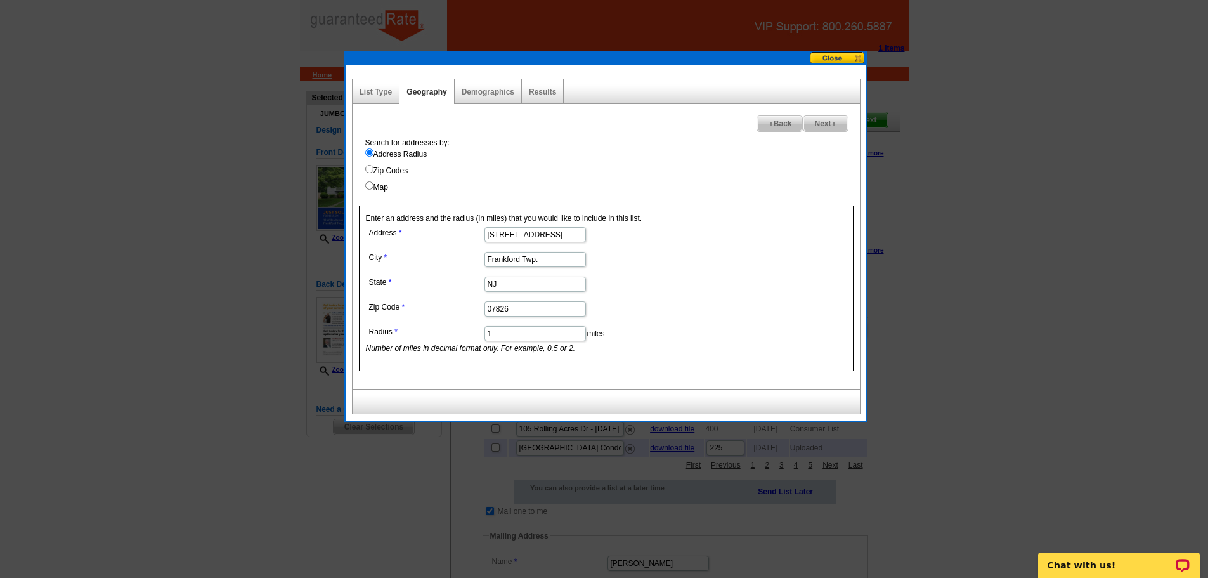
click at [520, 335] on input "1" at bounding box center [534, 333] width 101 height 15
type input "1.1"
click at [818, 120] on span "Next" at bounding box center [825, 123] width 44 height 15
select select
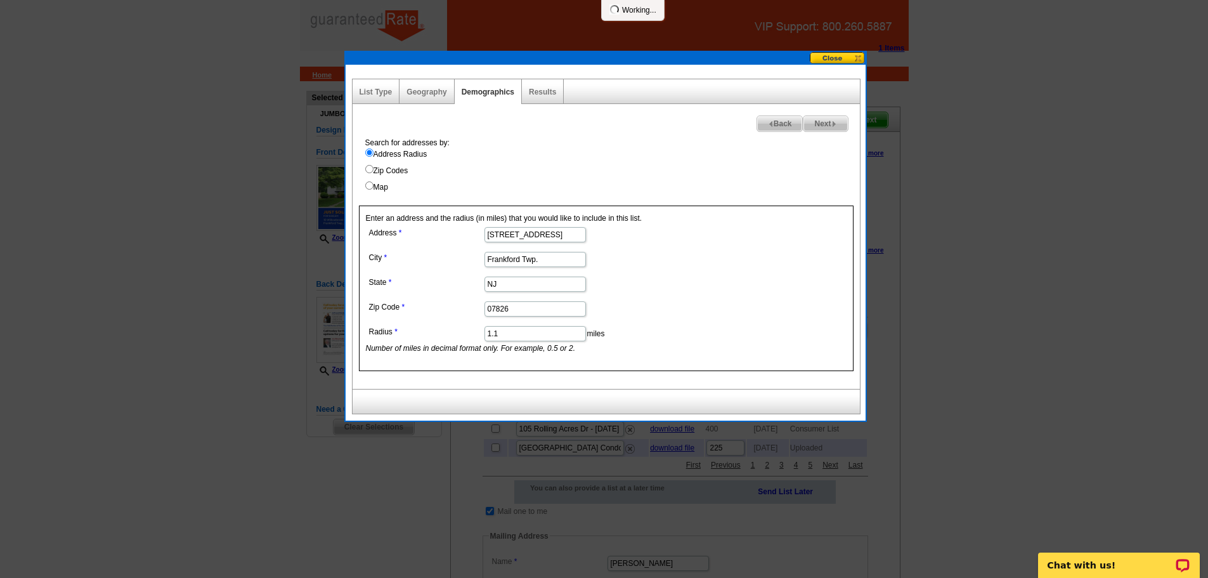
select select
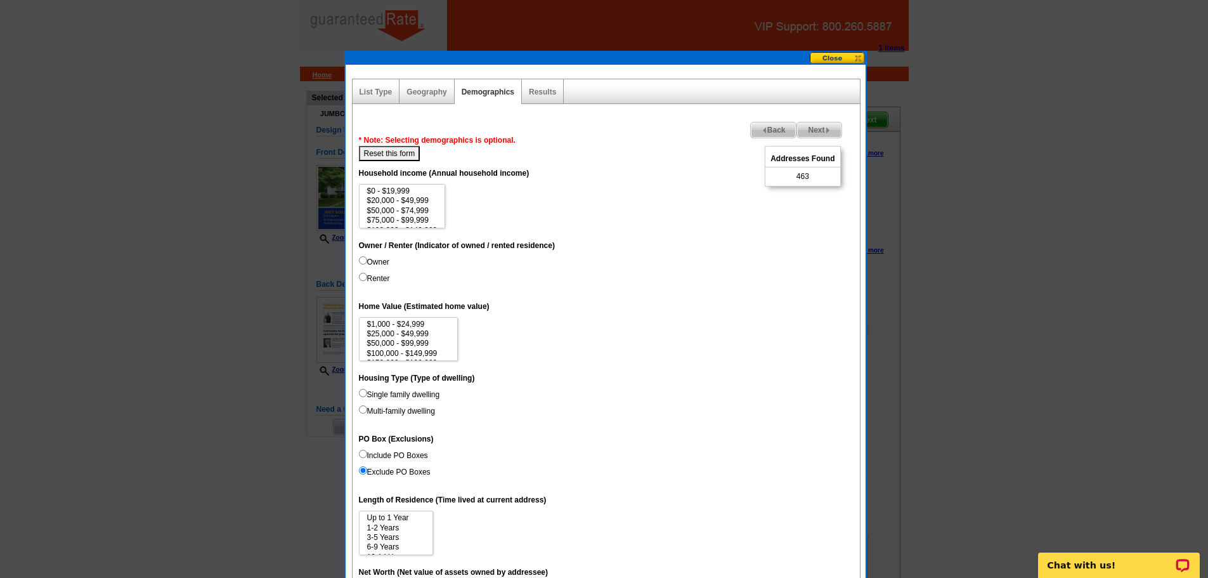
click at [770, 129] on span "Back" at bounding box center [774, 129] width 46 height 15
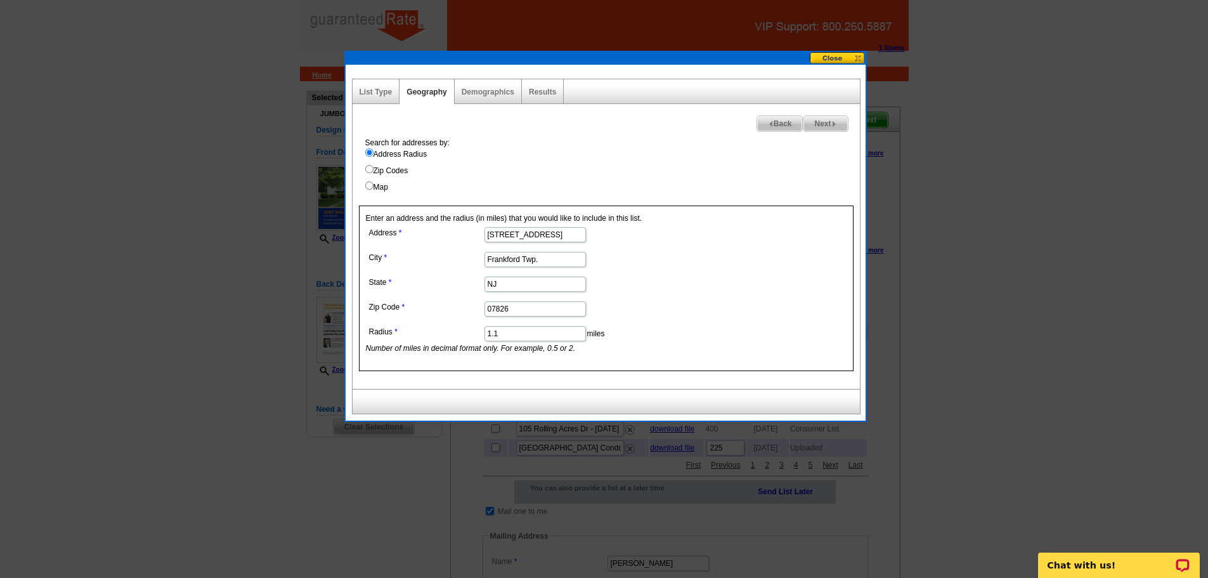
click at [500, 334] on input "1.1" at bounding box center [534, 333] width 101 height 15
type input "1.05"
click at [675, 281] on dd "NJ" at bounding box center [534, 283] width 337 height 20
click at [817, 129] on span "Next" at bounding box center [825, 123] width 44 height 15
select select
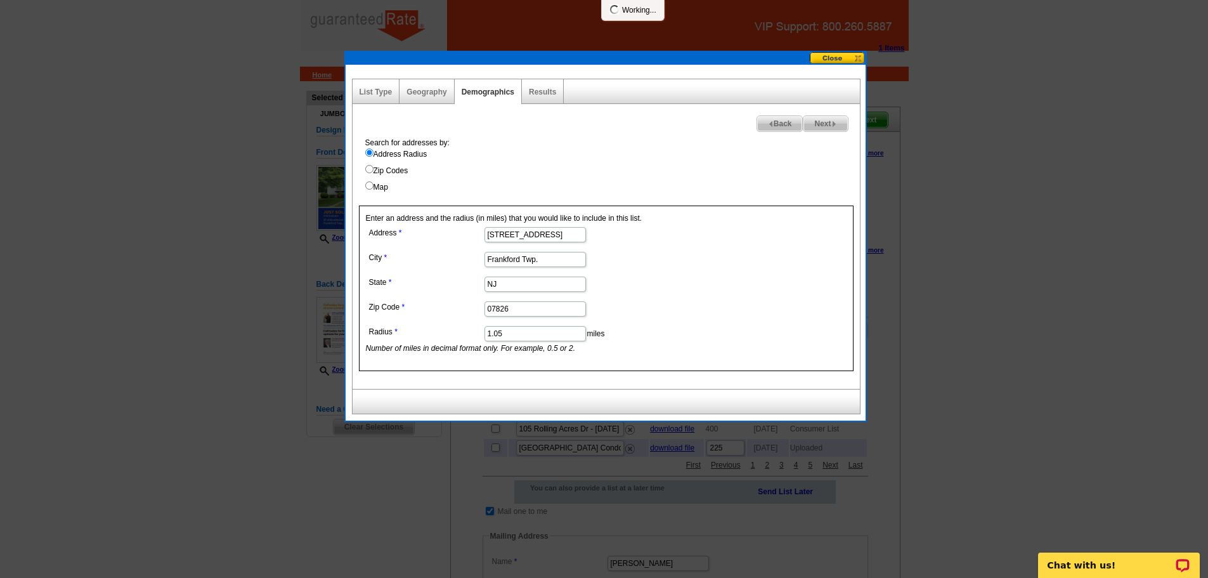
select select
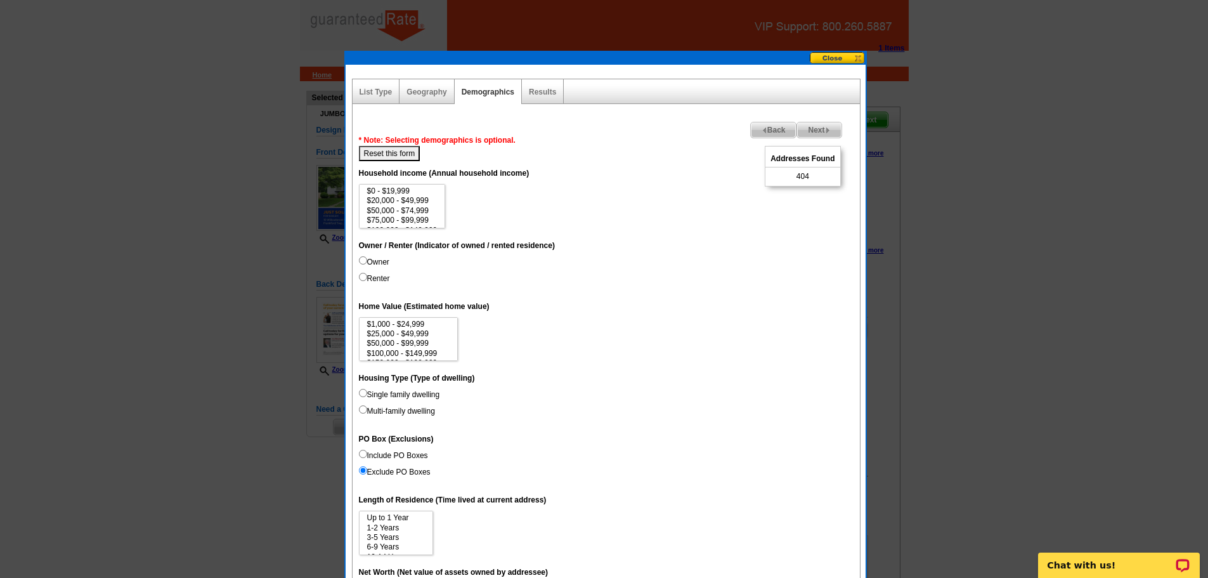
click at [831, 129] on span "Next" at bounding box center [819, 129] width 44 height 15
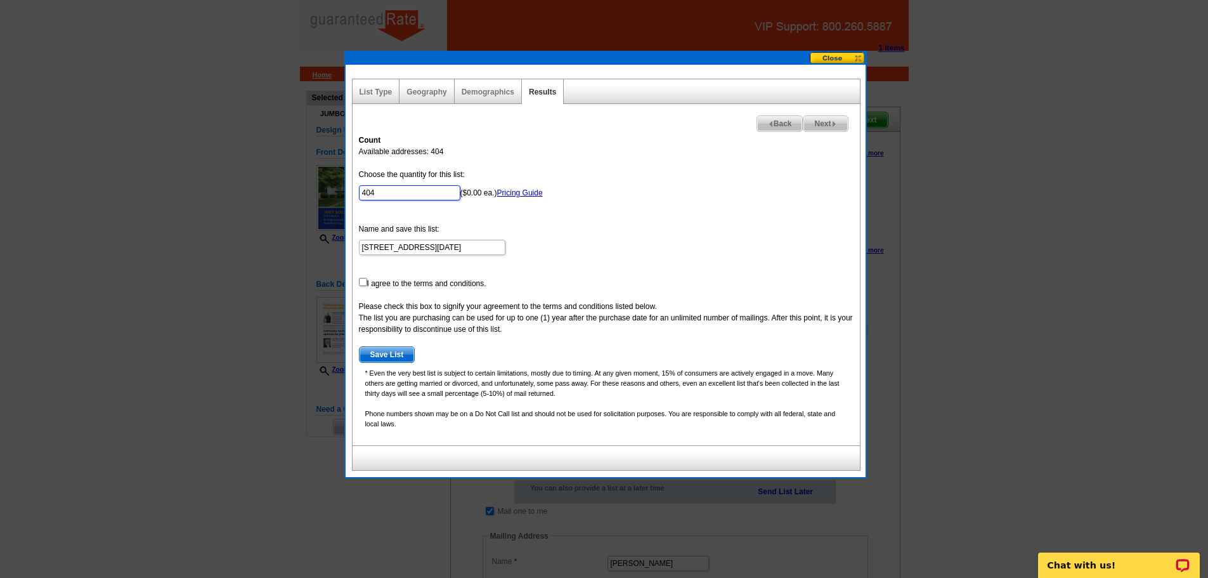
click at [371, 194] on input "404" at bounding box center [409, 192] width 101 height 15
type input "400"
click at [362, 283] on input "checkbox" at bounding box center [363, 282] width 8 height 8
checkbox input "true"
click at [397, 352] on span "Save List" at bounding box center [386, 354] width 55 height 15
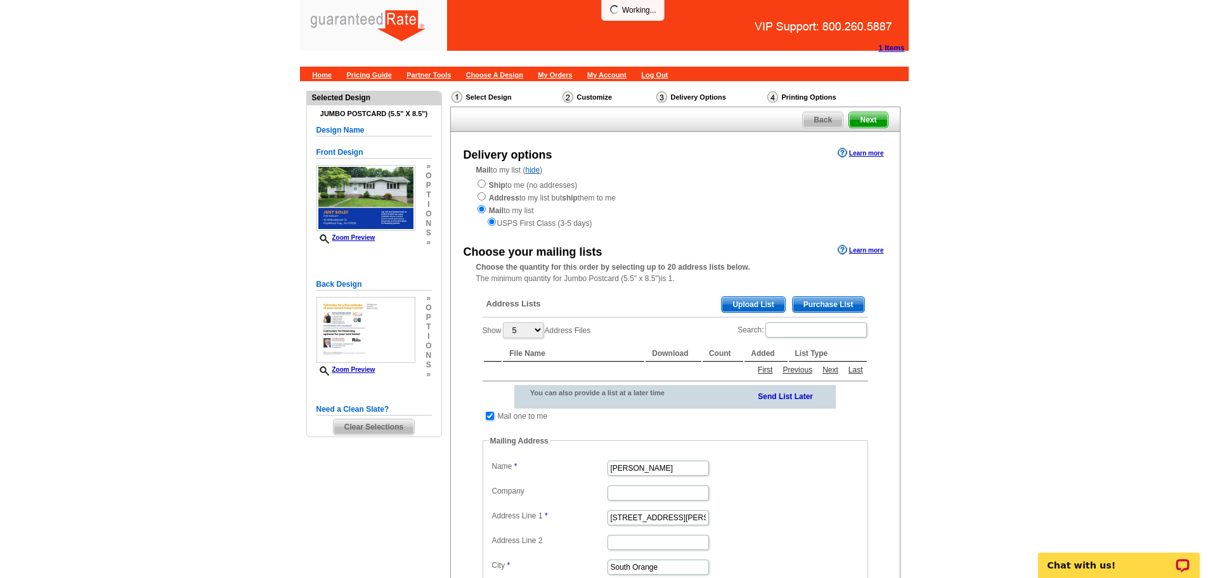
click at [489, 416] on input "checkbox" at bounding box center [490, 415] width 8 height 8
checkbox input "false"
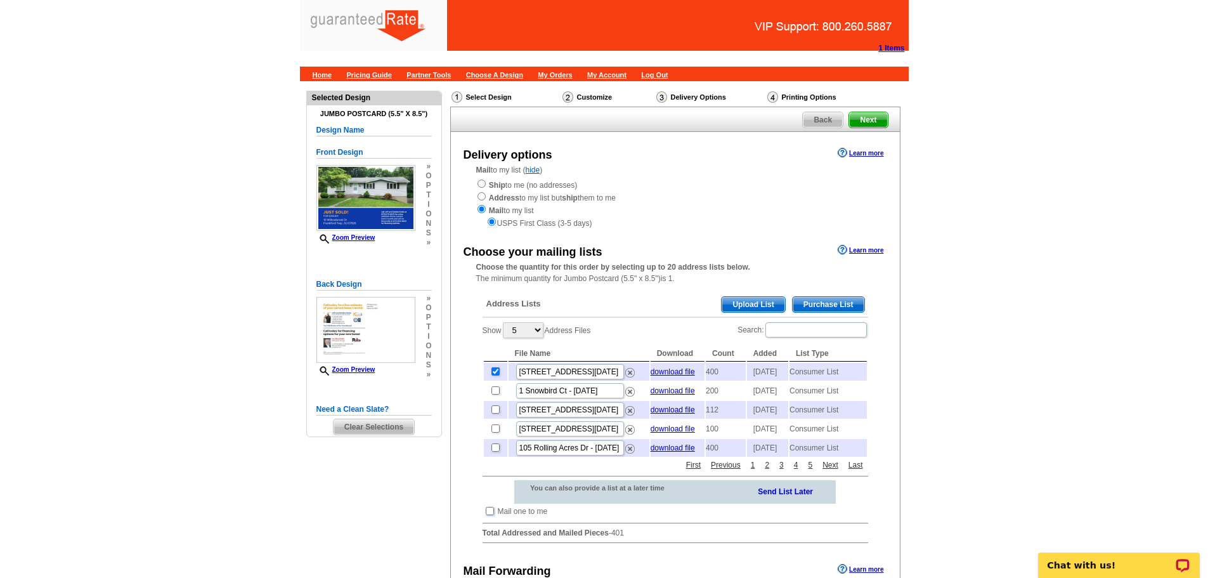
scroll to position [232, 0]
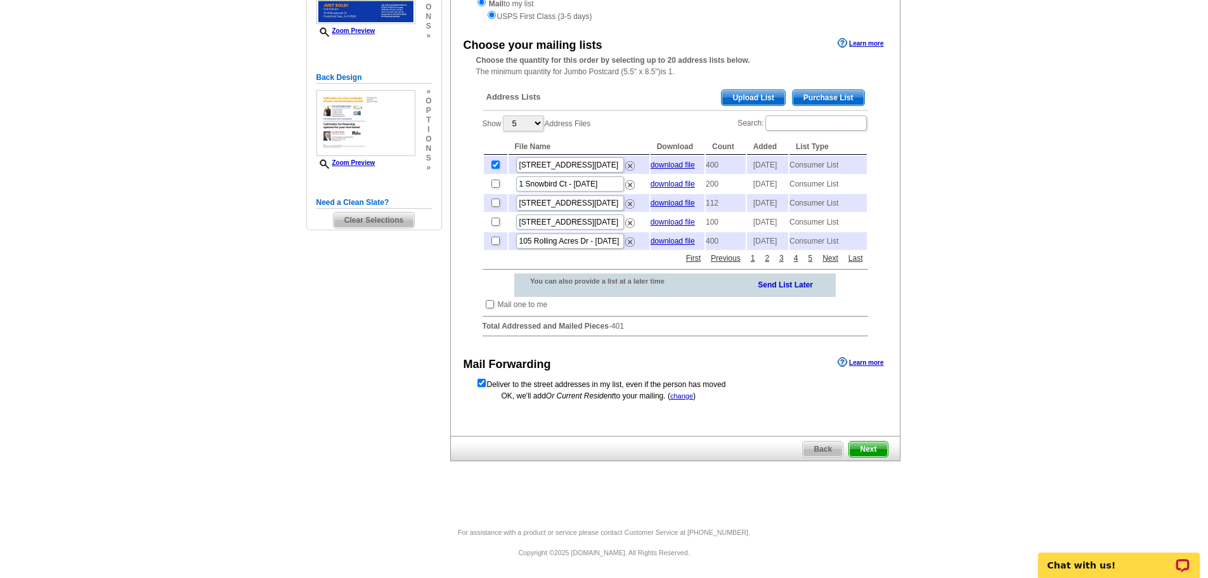
click at [877, 445] on span "Next" at bounding box center [868, 448] width 38 height 15
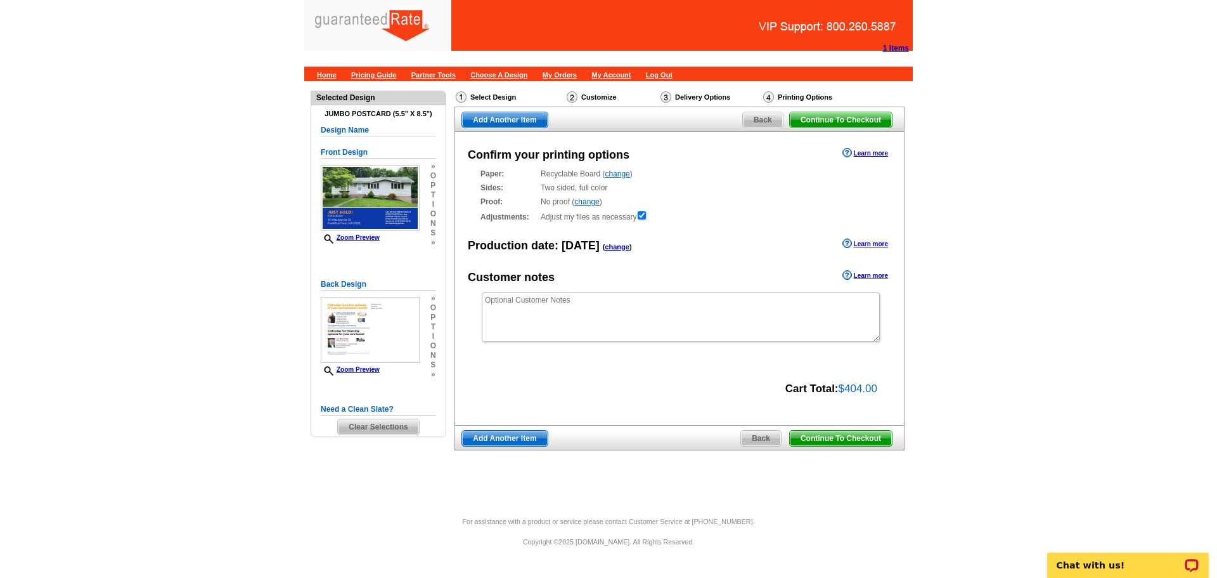
click at [848, 435] on span "Continue To Checkout" at bounding box center [841, 437] width 102 height 15
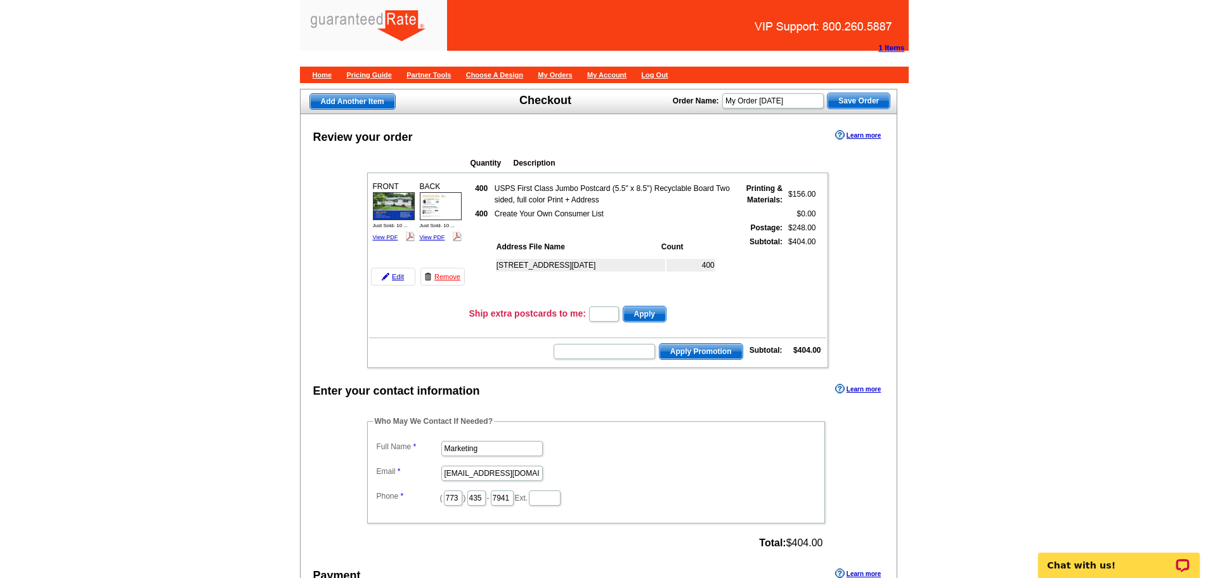
scroll to position [20, 0]
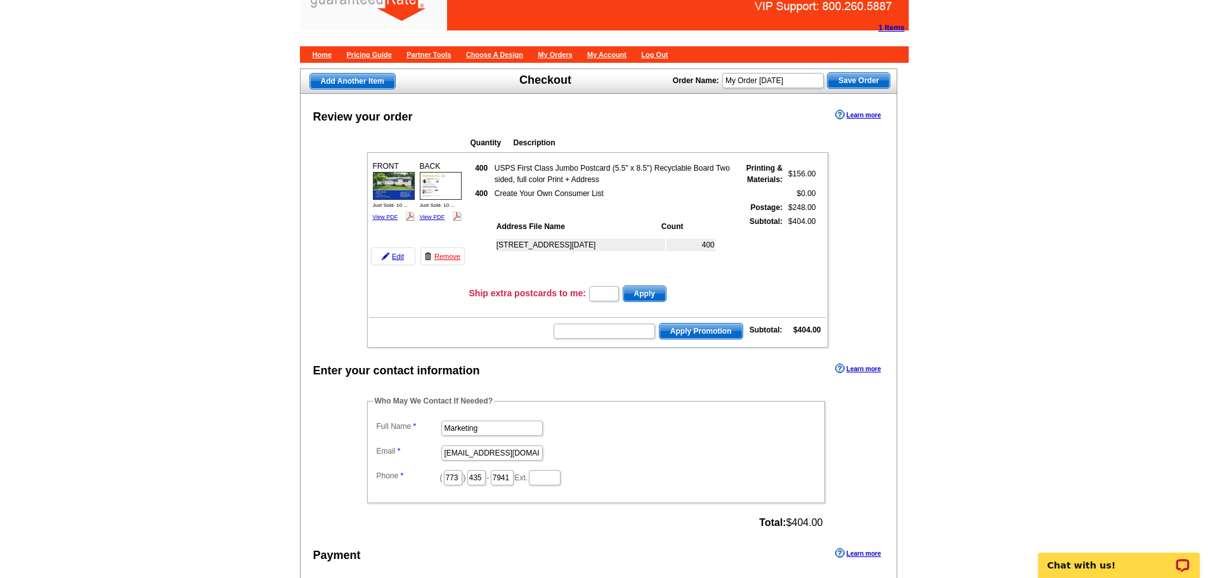
click at [465, 362] on div "Enter your contact information" at bounding box center [396, 370] width 167 height 17
click at [481, 360] on div "Enter your contact information Learn more" at bounding box center [598, 369] width 597 height 19
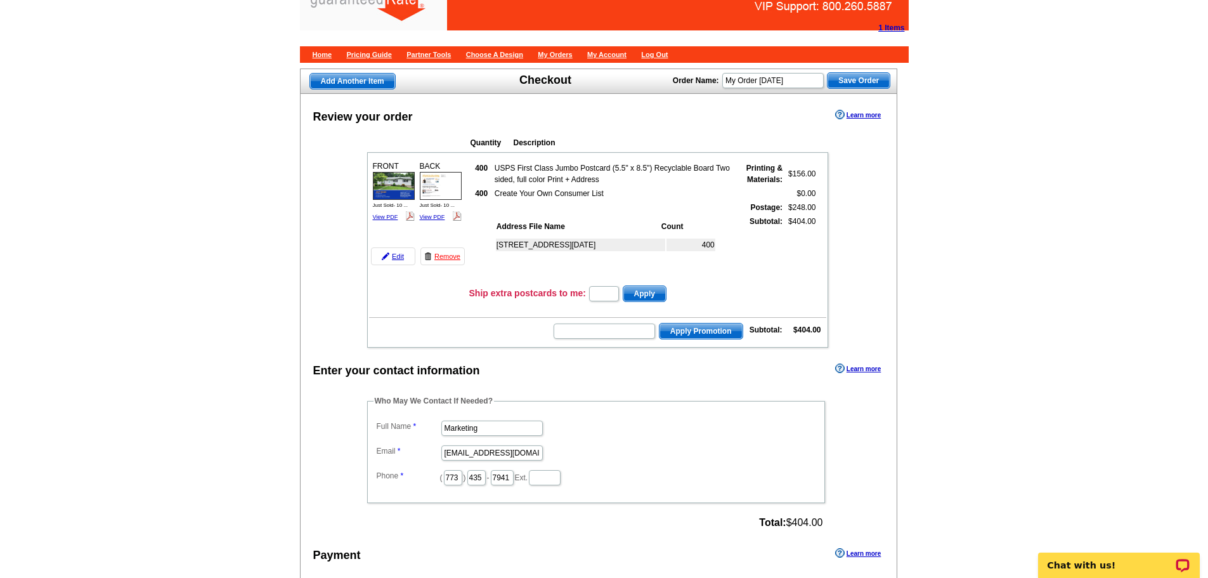
click at [468, 258] on table "FRONT Just Sold- 10 ... View PDF" at bounding box center [597, 249] width 461 height 195
click at [467, 319] on td "Apply Promotion Subtotal: $404.00" at bounding box center [597, 330] width 457 height 22
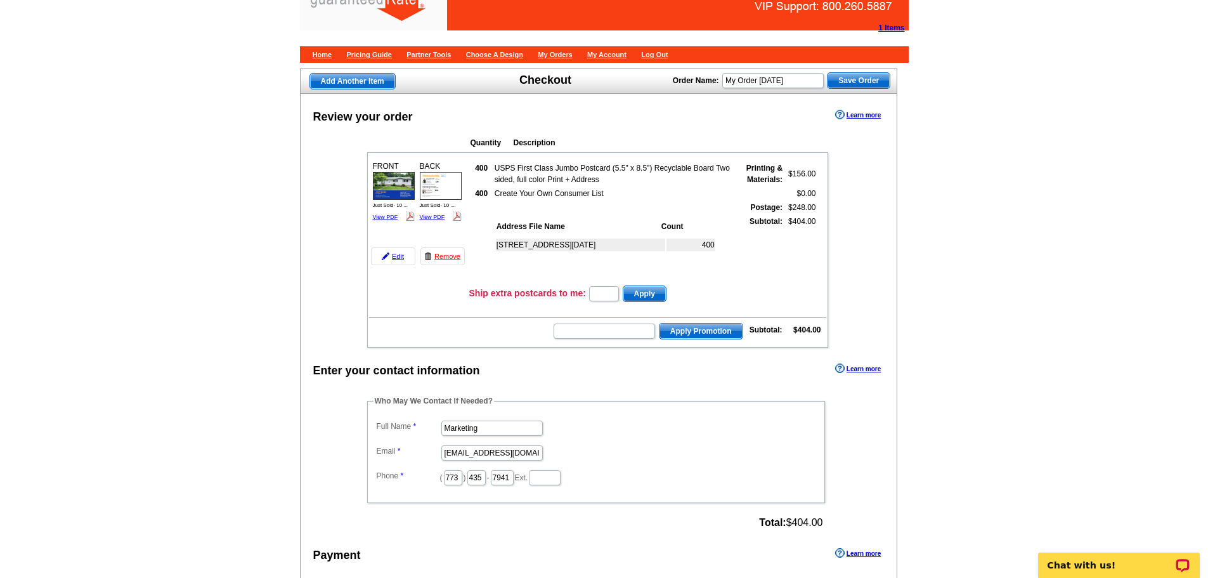
click at [467, 319] on td "Apply Promotion Subtotal: $404.00" at bounding box center [597, 330] width 457 height 22
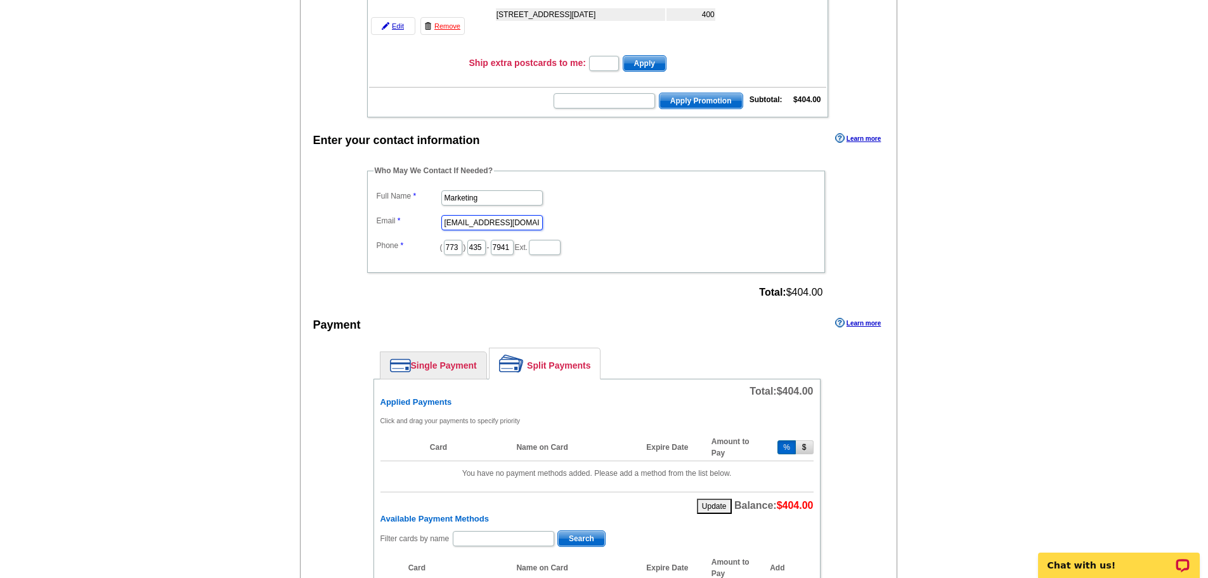
click at [521, 221] on input "[EMAIL_ADDRESS][DOMAIN_NAME]" at bounding box center [491, 222] width 101 height 15
click at [493, 200] on input "Marketing" at bounding box center [491, 197] width 101 height 15
type input "[PERSON_NAME]"
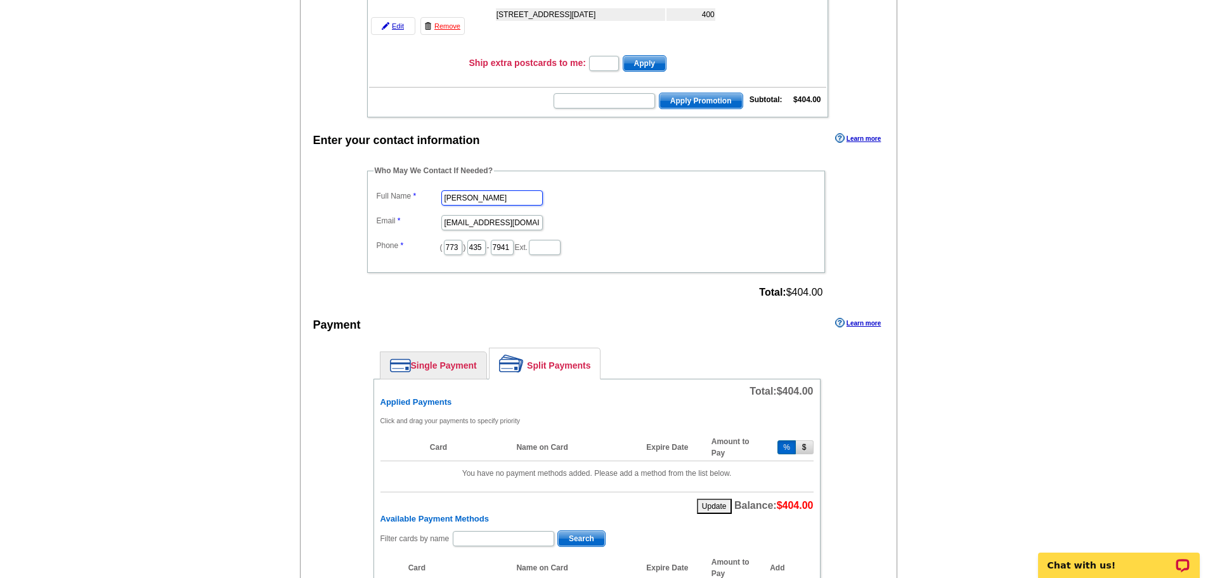
scroll to position [0, 0]
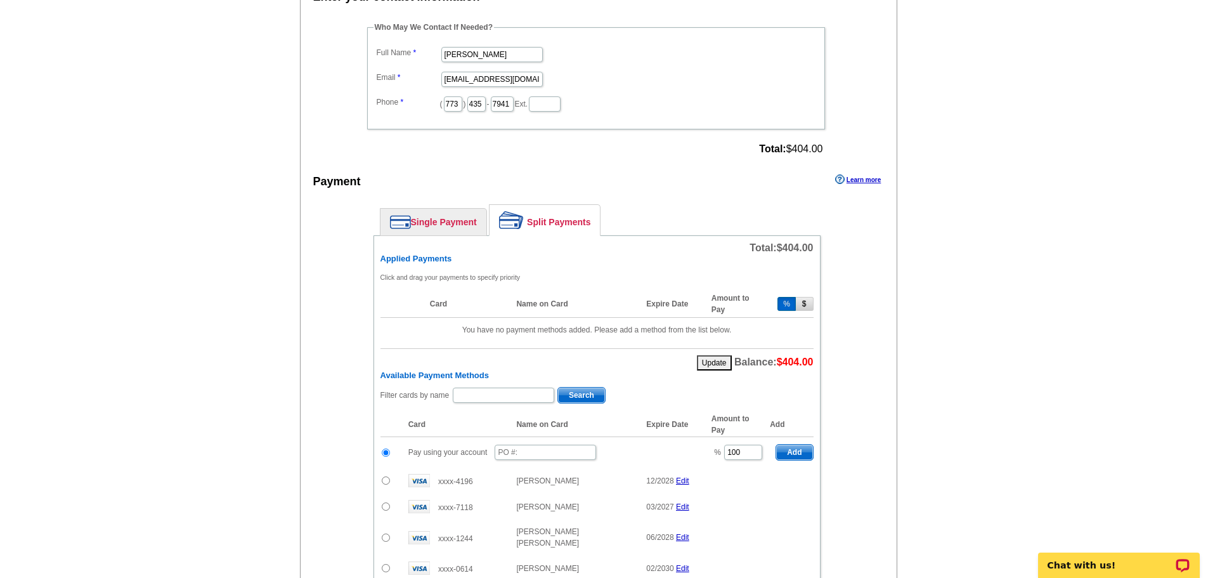
scroll to position [394, 0]
click at [734, 449] on input "100" at bounding box center [743, 451] width 38 height 15
type input "50"
click at [530, 453] on input "text" at bounding box center [544, 451] width 101 height 15
type input "09022025_289_SW"
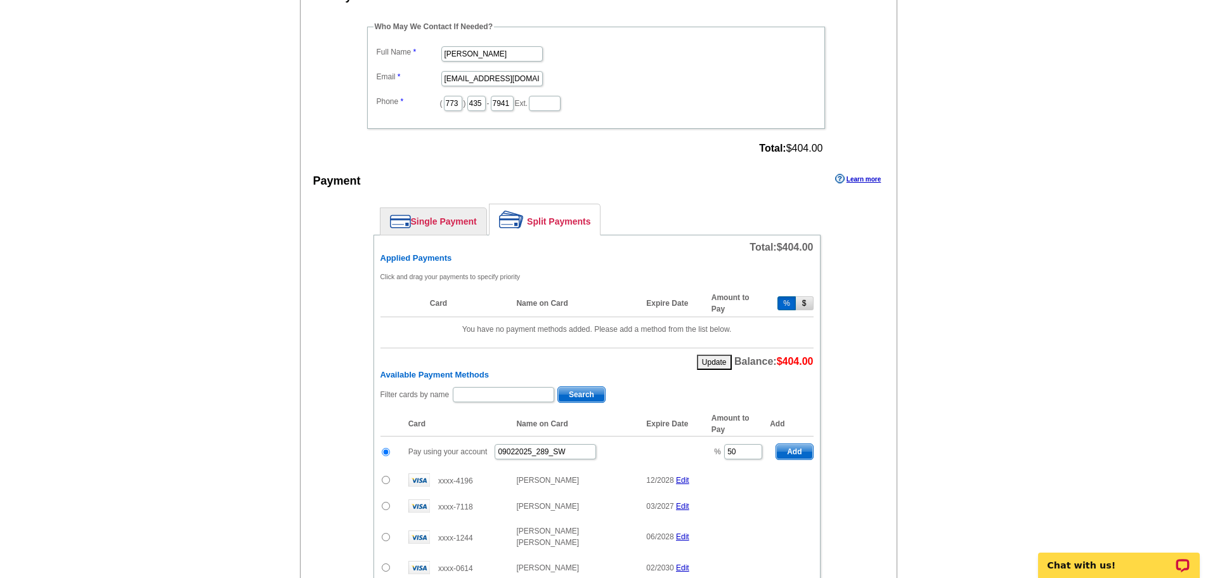
click at [789, 453] on span "Add" at bounding box center [794, 451] width 36 height 15
type input "100"
radio input "false"
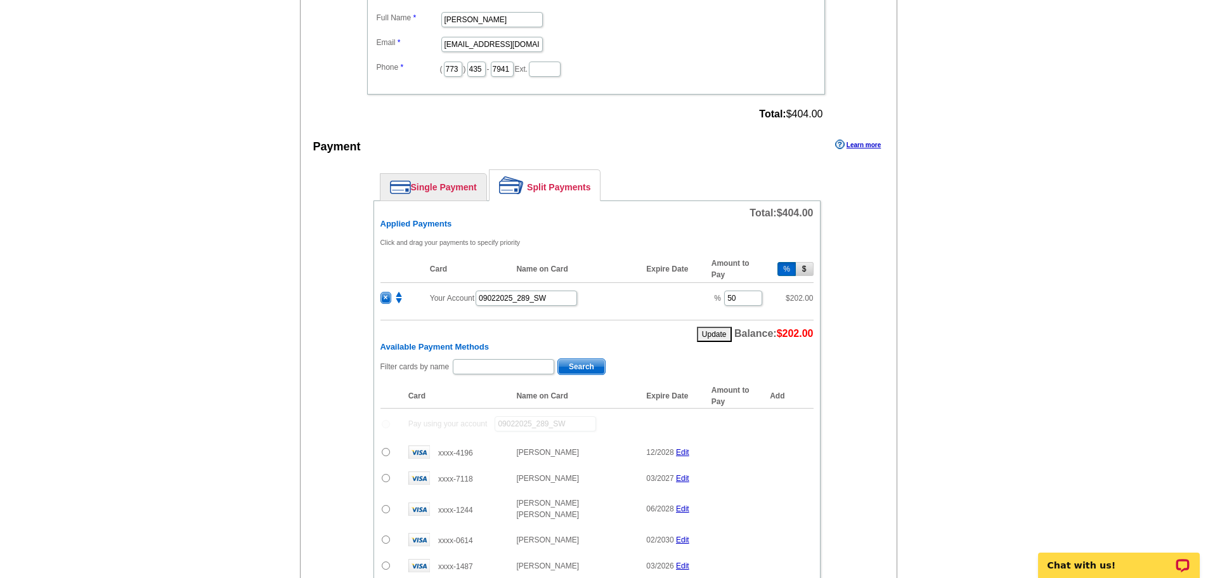
scroll to position [430, 0]
click at [470, 368] on input "text" at bounding box center [503, 365] width 101 height 15
type input "kistle"
click at [579, 366] on span "Search" at bounding box center [581, 365] width 47 height 15
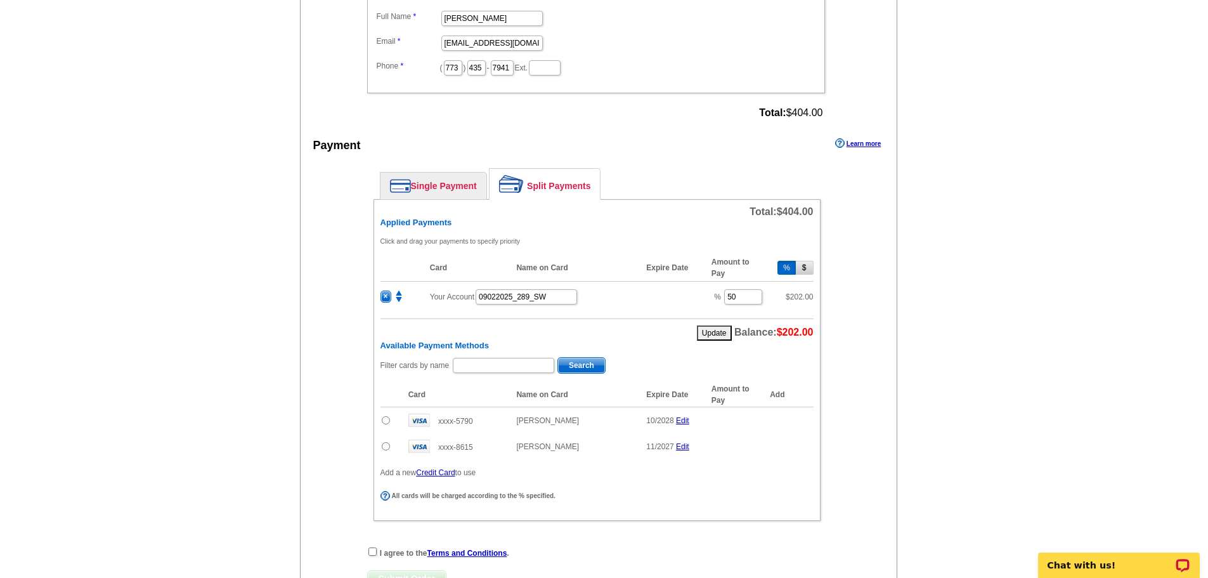
click at [386, 417] on input "radio" at bounding box center [386, 420] width 8 height 8
click at [803, 420] on span "Add" at bounding box center [794, 422] width 36 height 15
radio input "false"
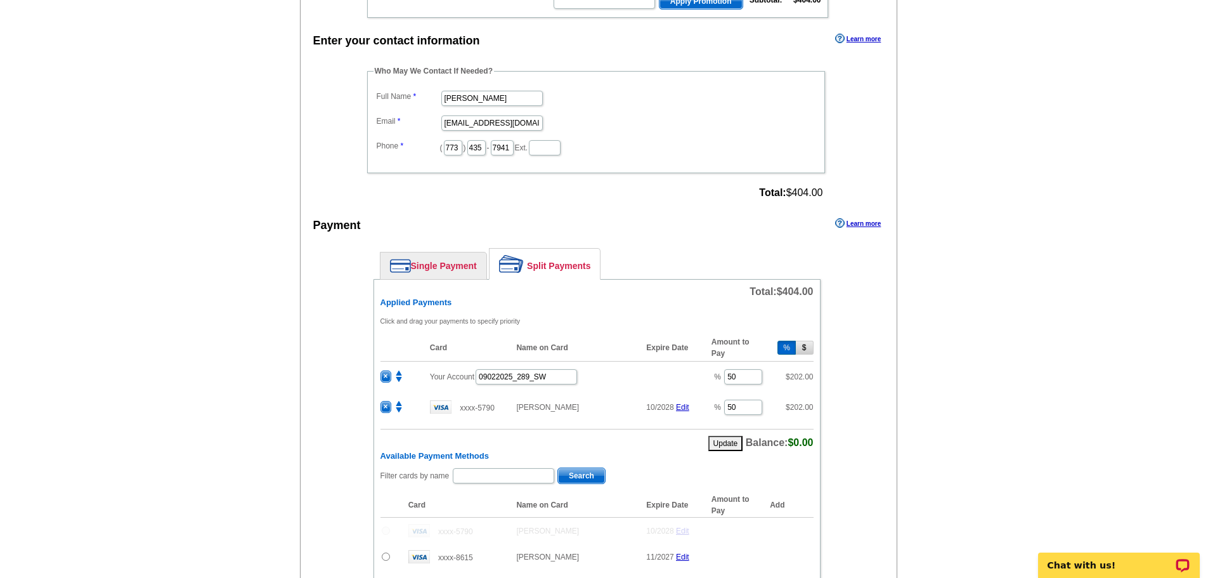
scroll to position [348, 0]
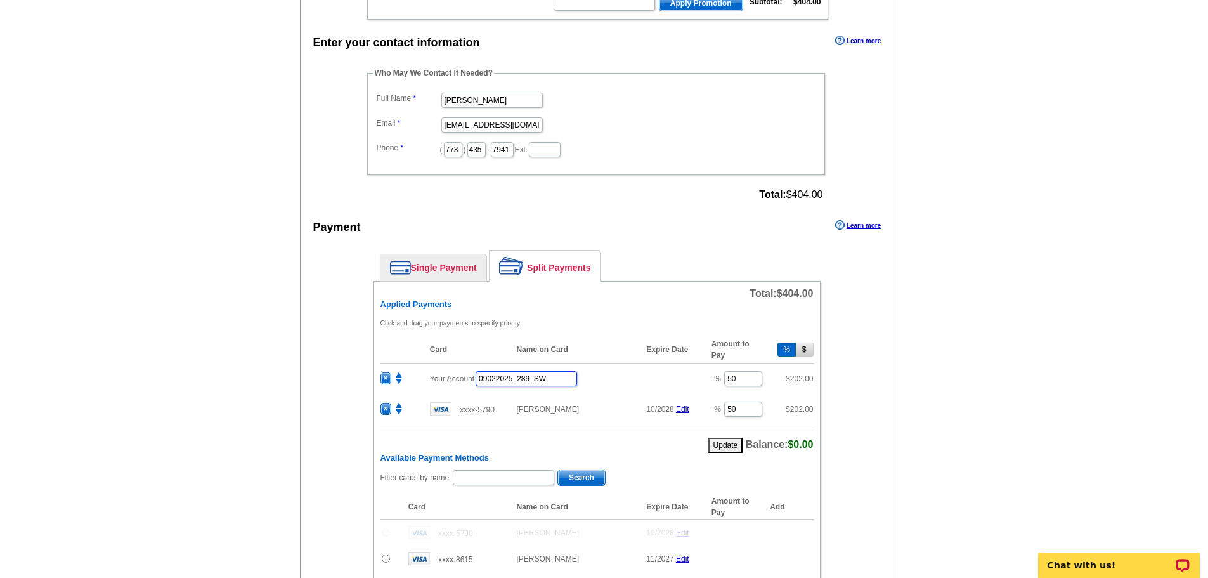
click at [559, 383] on input "09022025_289_SW" at bounding box center [525, 378] width 101 height 15
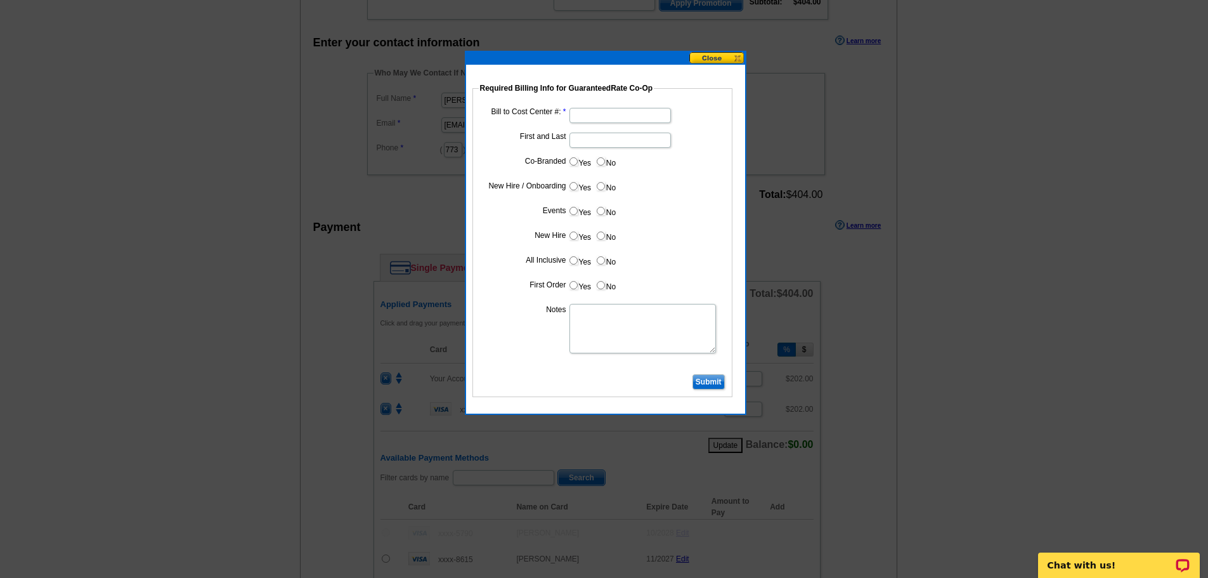
click at [602, 113] on input "Bill to Cost Center #:" at bounding box center [619, 115] width 101 height 15
type input "1766"
click at [609, 143] on input "First and Last" at bounding box center [619, 139] width 101 height 15
type input "Joe Moschella"
click at [568, 158] on label "Yes" at bounding box center [579, 161] width 23 height 15
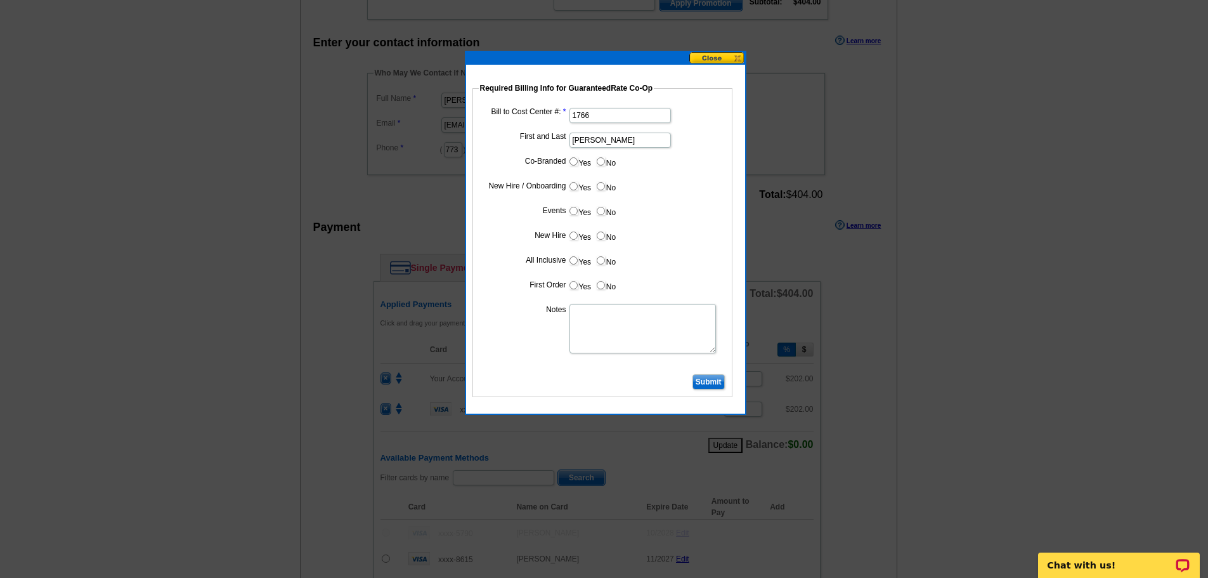
click at [569, 158] on input "Yes" at bounding box center [573, 161] width 8 height 8
radio input "true"
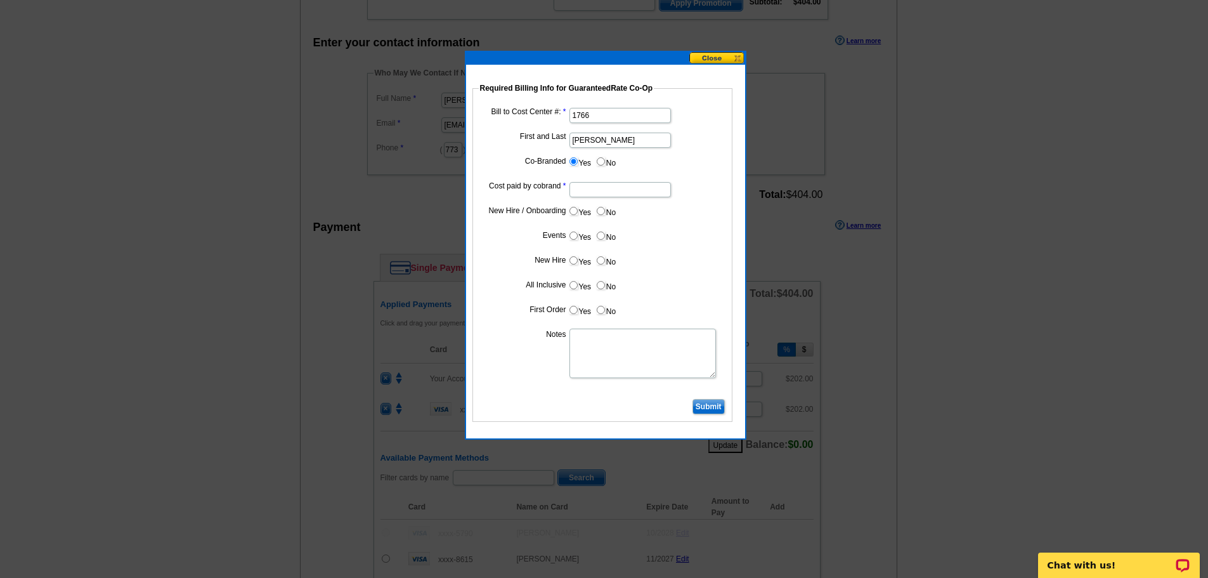
click at [612, 190] on input "Cost paid by cobrand" at bounding box center [619, 189] width 101 height 15
type input "50"
click at [609, 215] on label "No" at bounding box center [605, 210] width 20 height 15
click at [605, 215] on input "No" at bounding box center [601, 211] width 8 height 8
radio input "true"
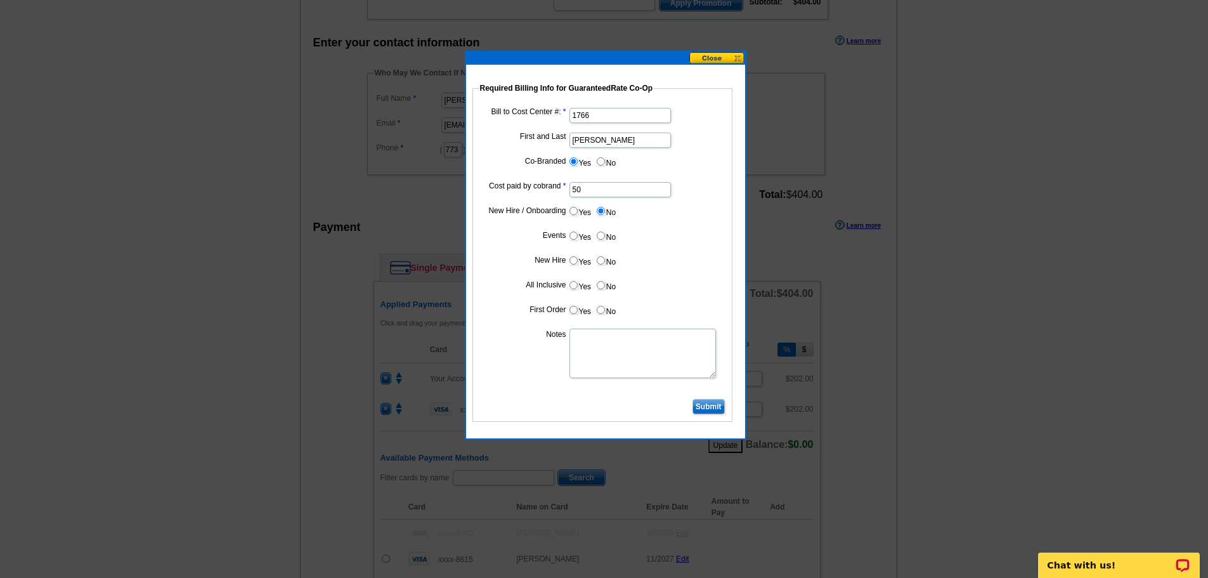
click at [606, 236] on label "No" at bounding box center [605, 235] width 20 height 15
click at [605, 236] on input "No" at bounding box center [601, 235] width 8 height 8
radio input "true"
click at [604, 259] on input "No" at bounding box center [601, 260] width 8 height 8
radio input "true"
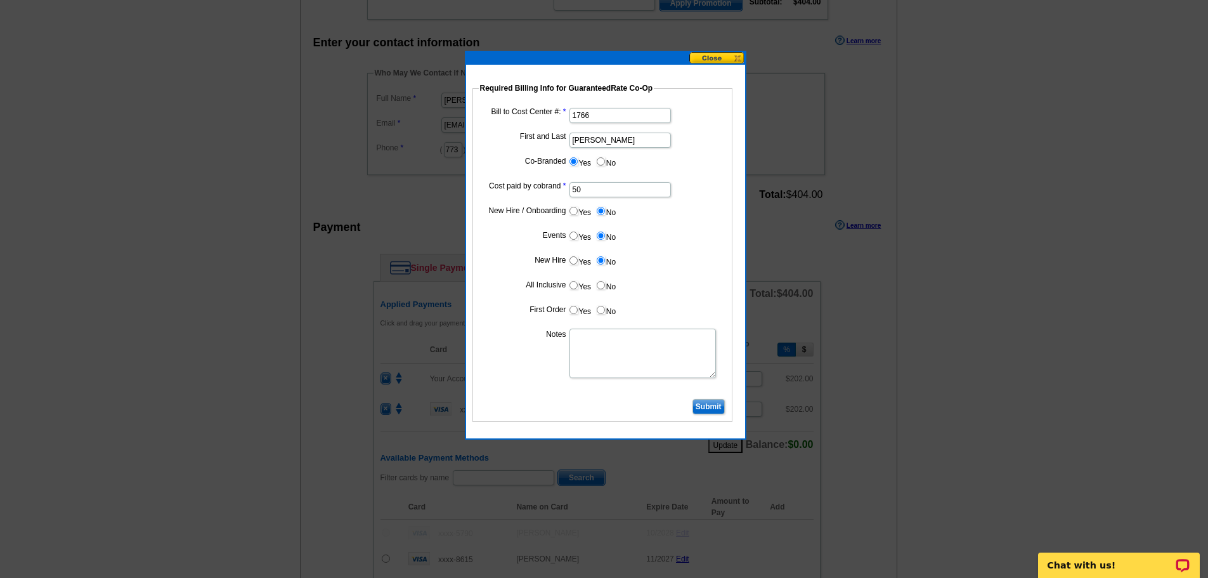
click at [603, 285] on input "No" at bounding box center [601, 285] width 8 height 8
radio input "true"
click at [602, 316] on label "No" at bounding box center [605, 309] width 20 height 15
click at [602, 314] on input "No" at bounding box center [601, 310] width 8 height 8
radio input "true"
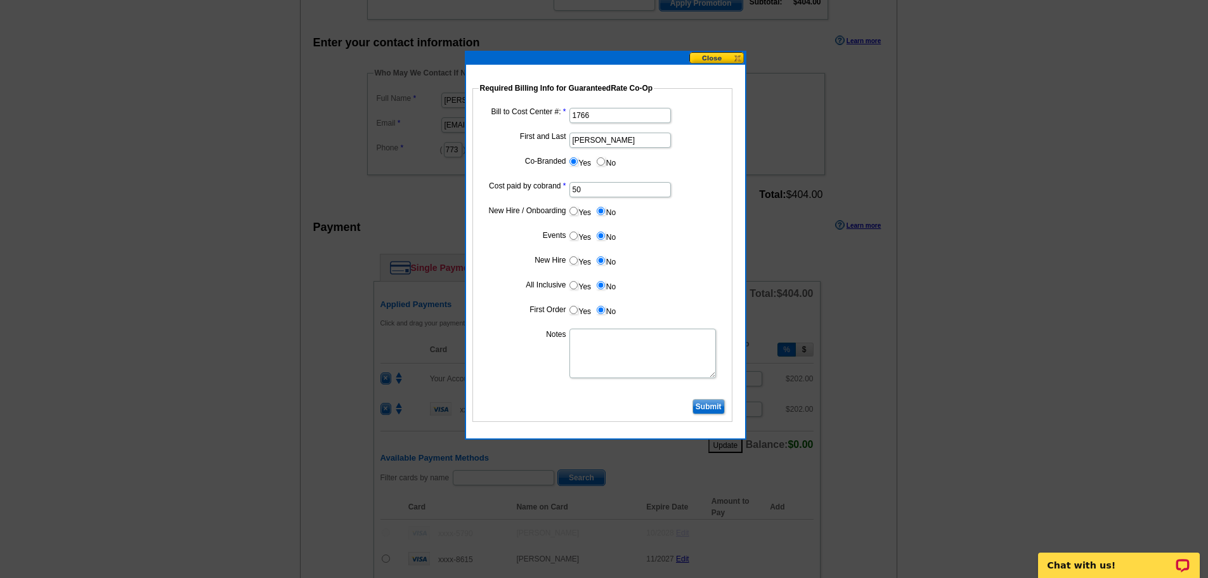
click at [602, 356] on textarea "Notes" at bounding box center [642, 352] width 146 height 49
type textarea "50/50 Split, bill to CC 1766"
click at [702, 408] on input "Submit" at bounding box center [708, 406] width 32 height 15
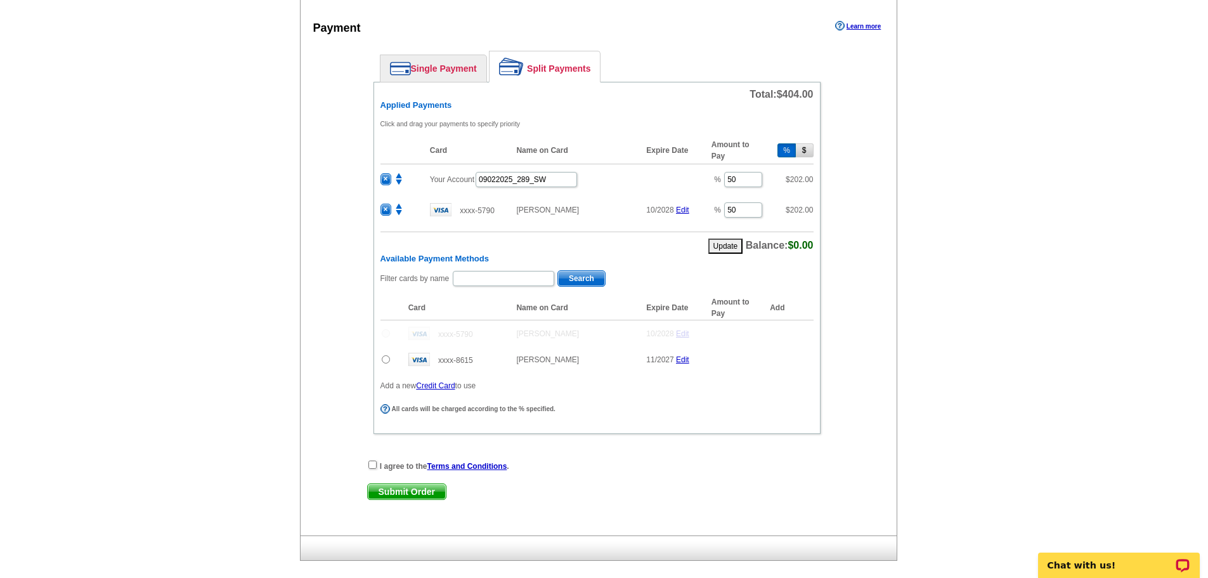
scroll to position [548, 0]
click at [375, 464] on input "checkbox" at bounding box center [372, 463] width 8 height 8
checkbox input "true"
click at [396, 489] on span "Submit Order" at bounding box center [407, 489] width 78 height 15
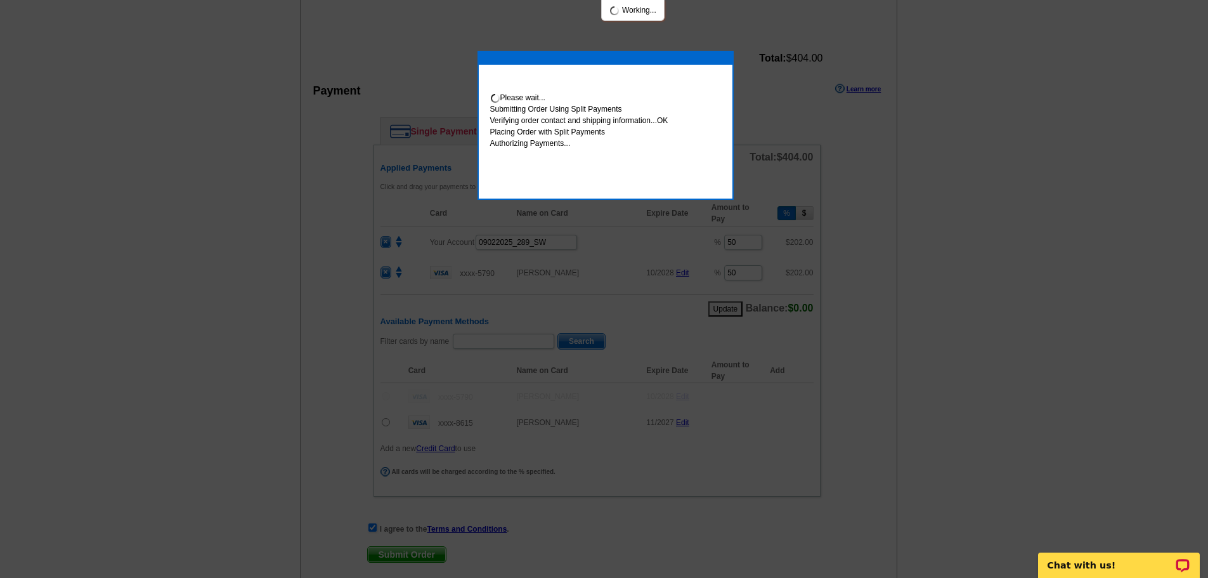
scroll to position [612, 0]
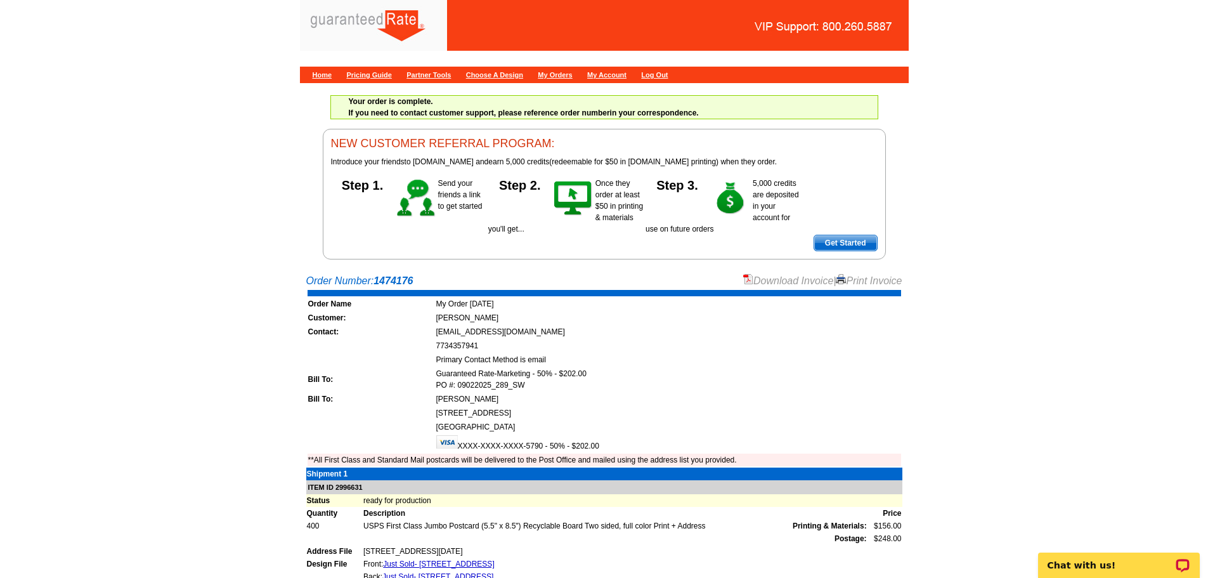
click at [791, 283] on link "Download Invoice" at bounding box center [788, 280] width 90 height 11
